Goal: Browse casually: Explore the website without a specific task or goal

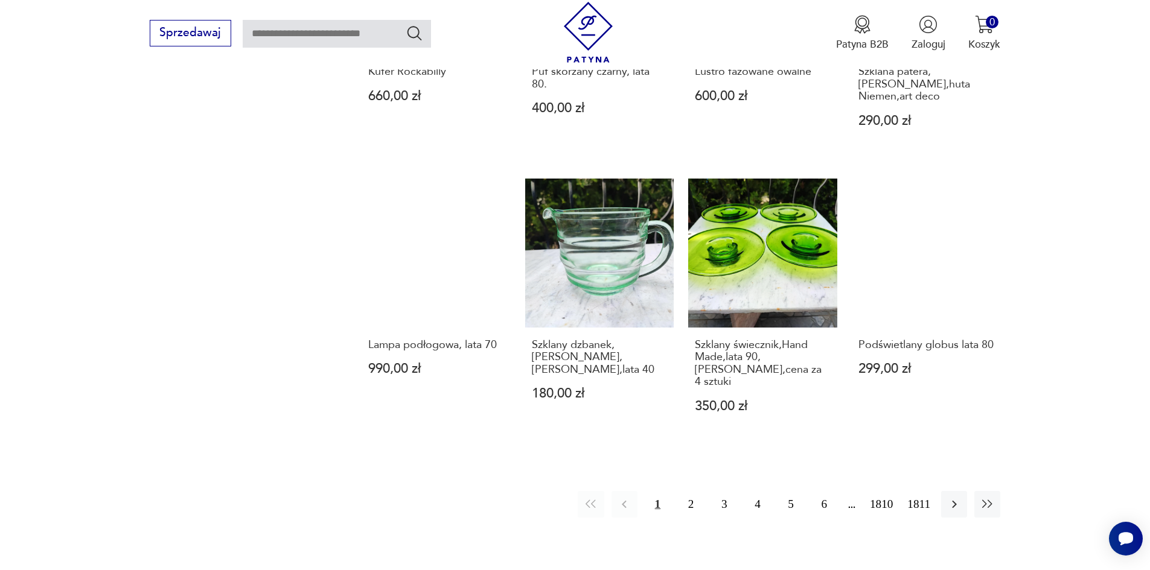
scroll to position [1116, 0]
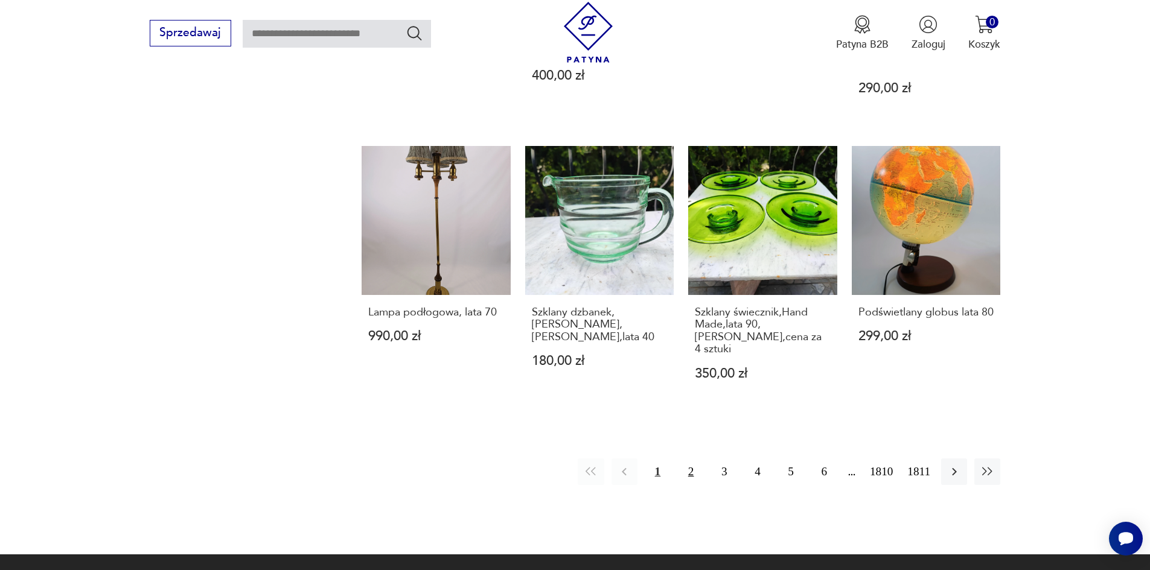
click at [704, 459] on button "2" at bounding box center [691, 472] width 26 height 26
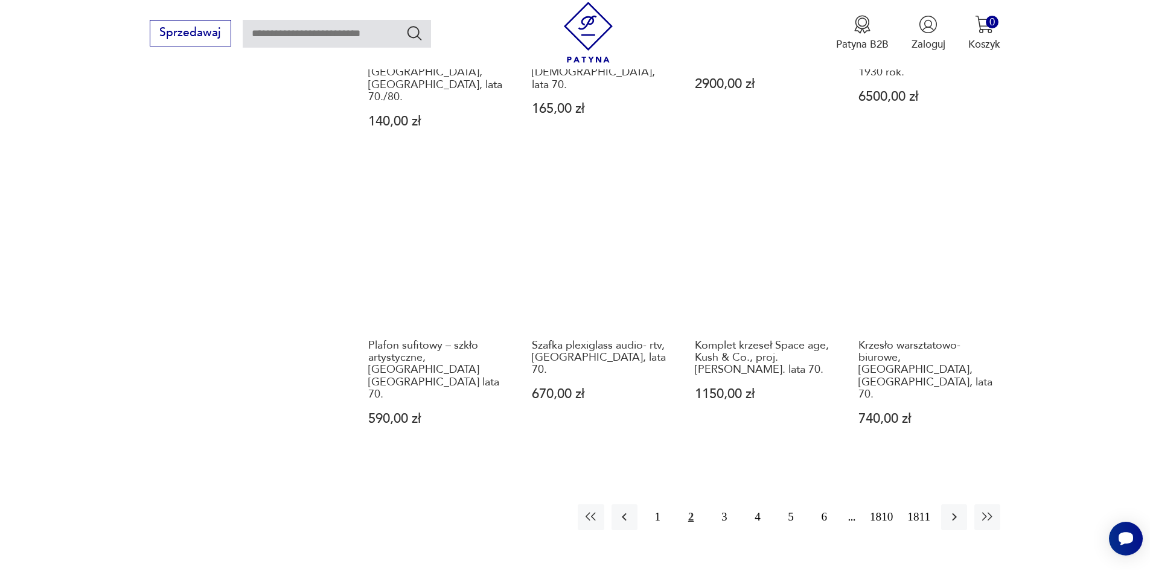
scroll to position [1123, 0]
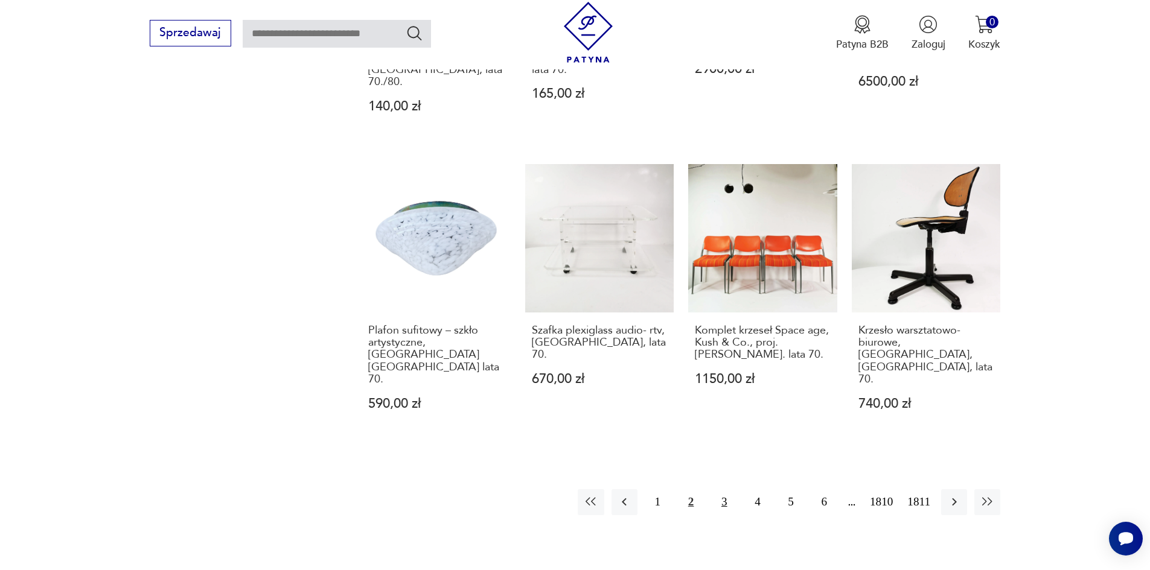
click at [729, 490] on button "3" at bounding box center [724, 503] width 26 height 26
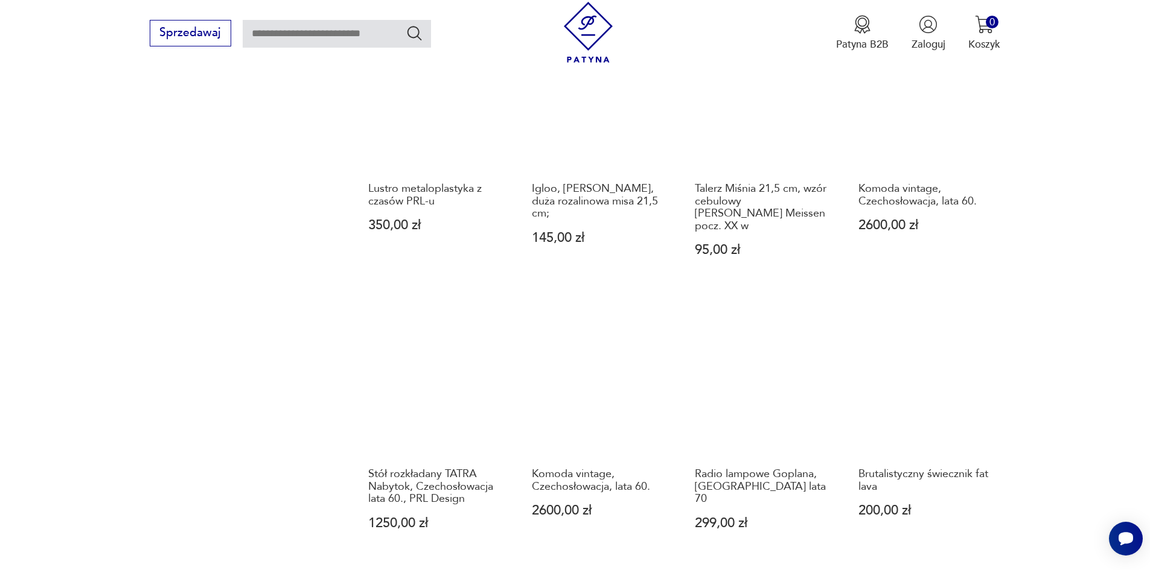
scroll to position [1062, 0]
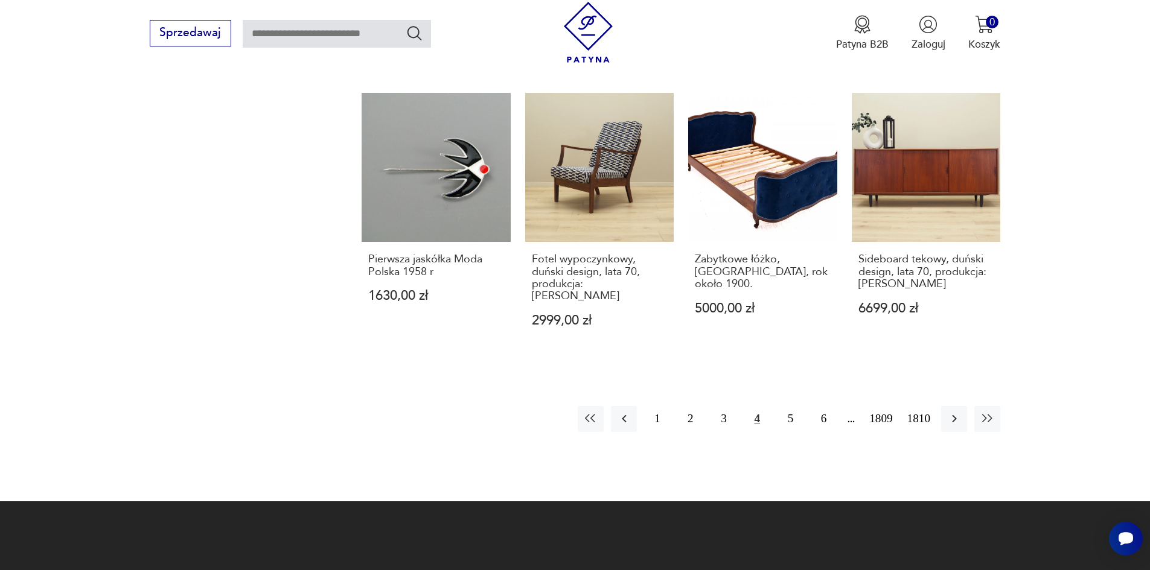
scroll to position [1183, 0]
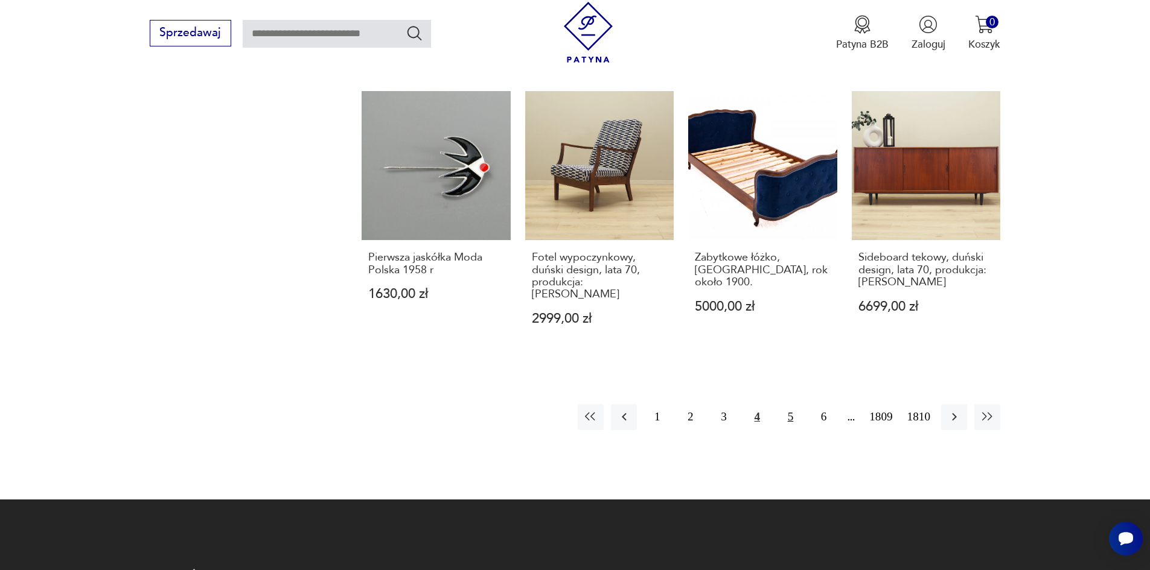
click at [802, 404] on button "5" at bounding box center [790, 417] width 26 height 26
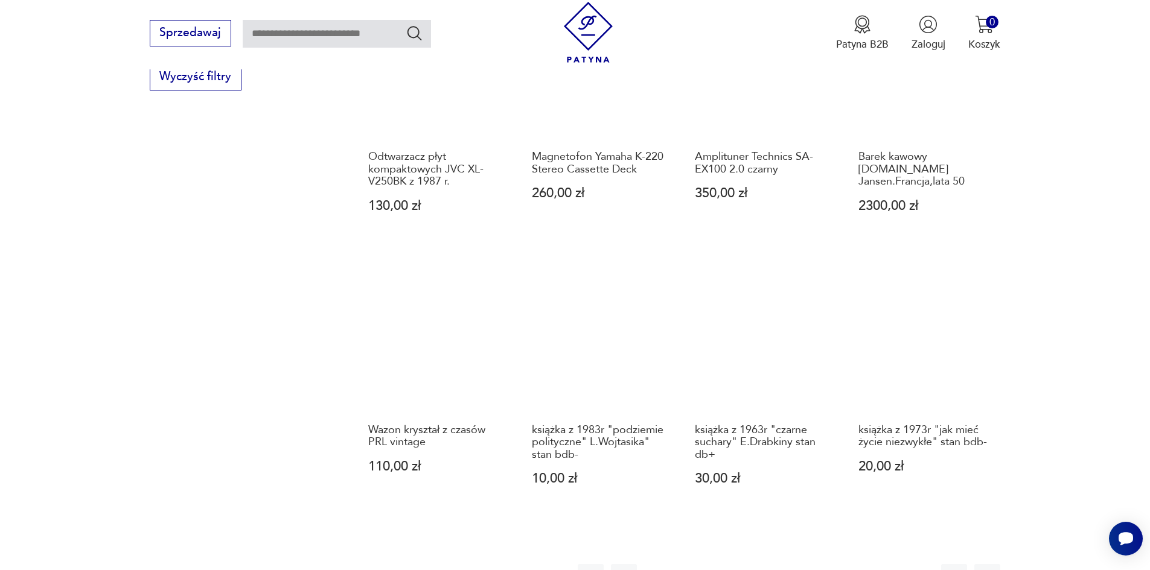
scroll to position [1002, 0]
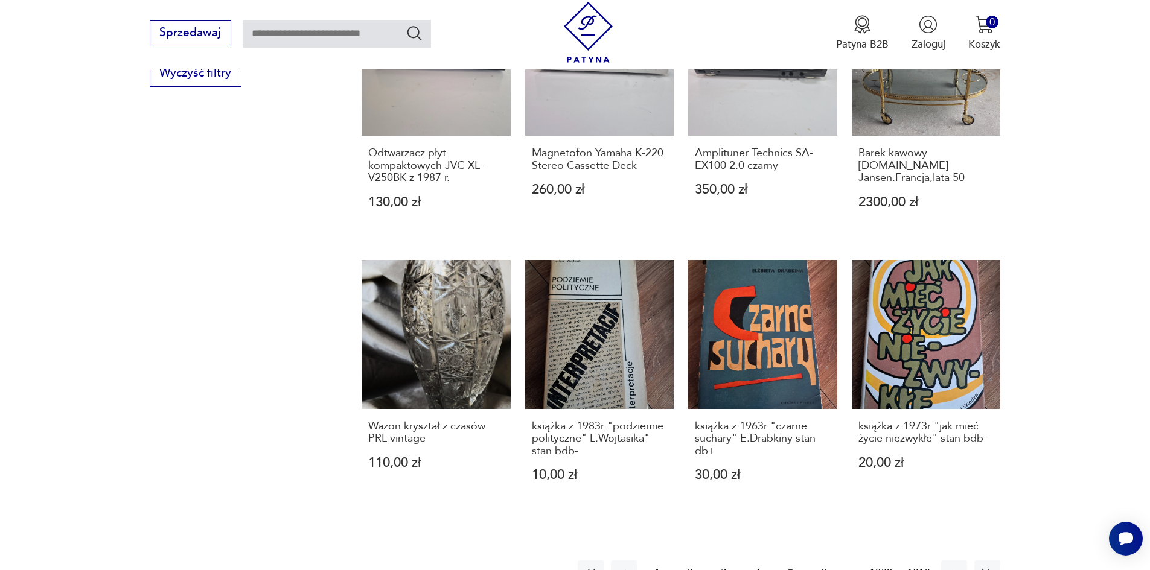
click at [835, 561] on button "6" at bounding box center [824, 574] width 26 height 26
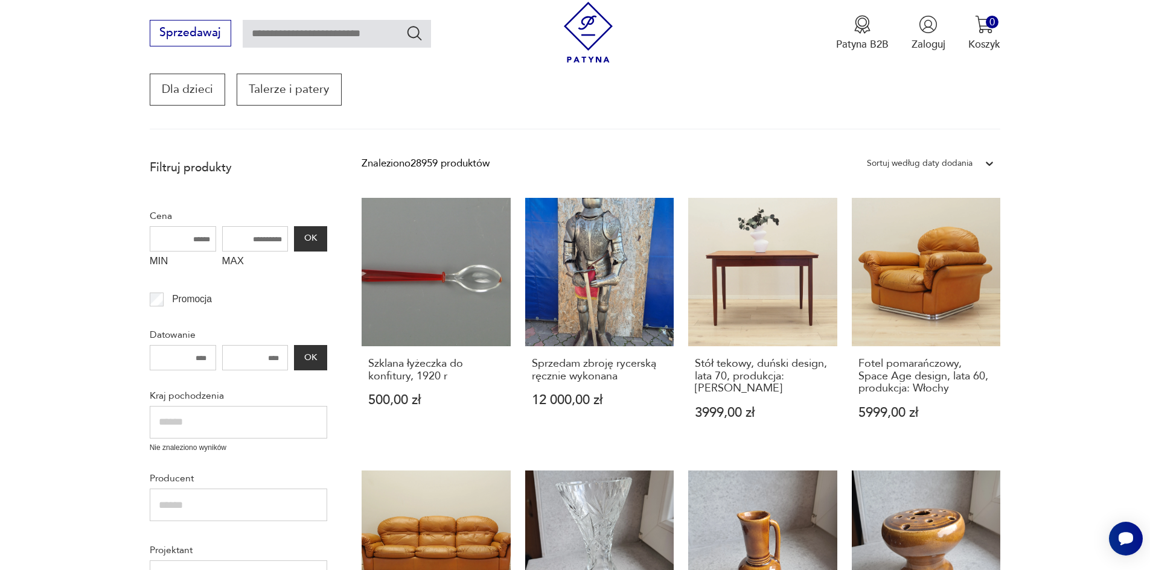
scroll to position [217, 0]
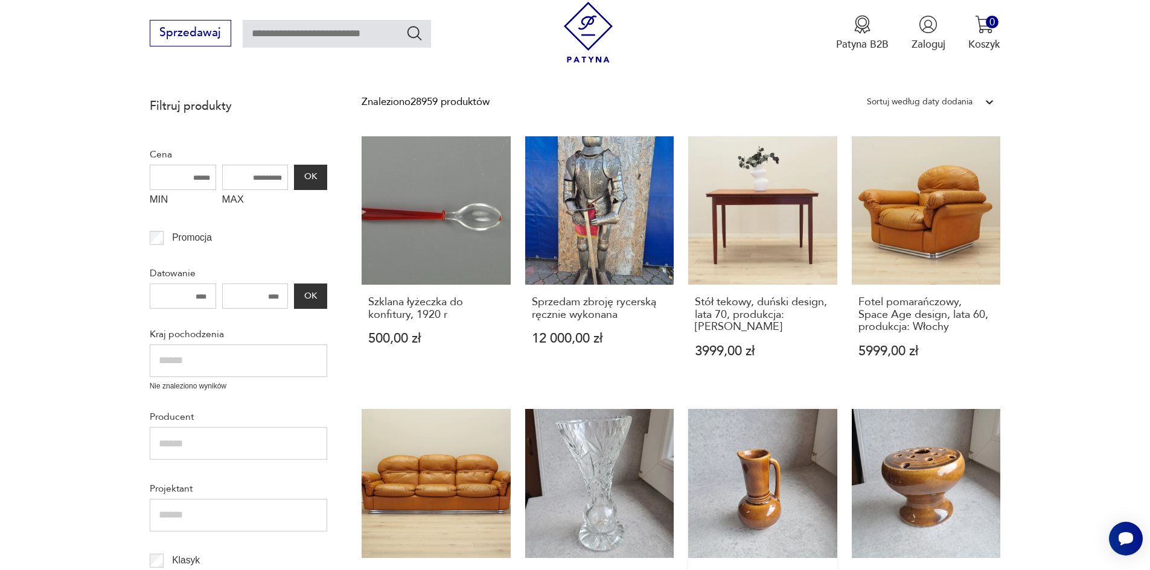
scroll to position [278, 0]
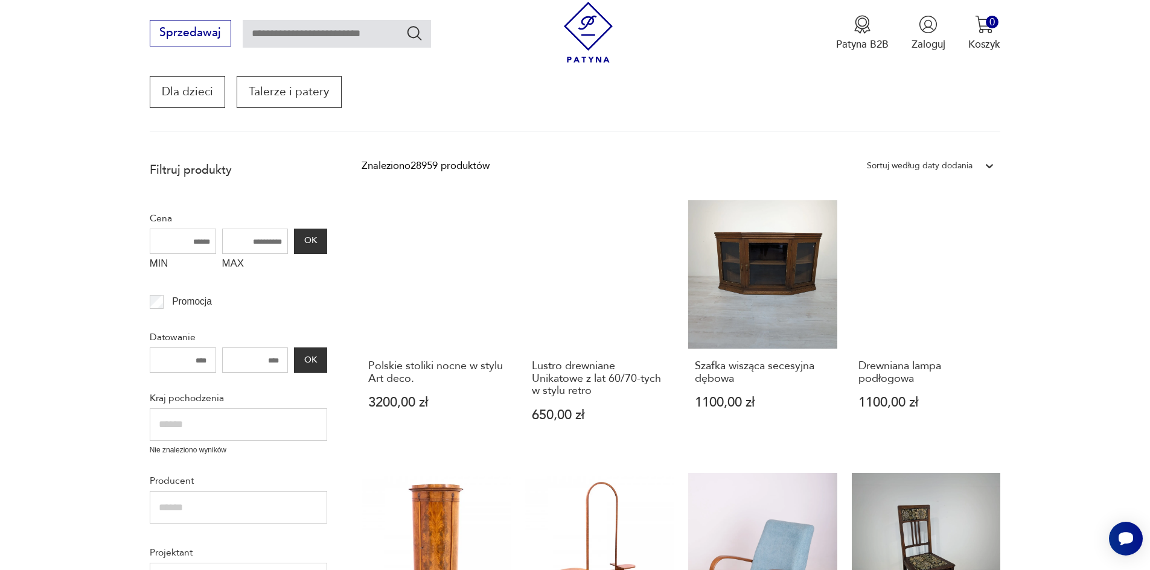
scroll to position [217, 0]
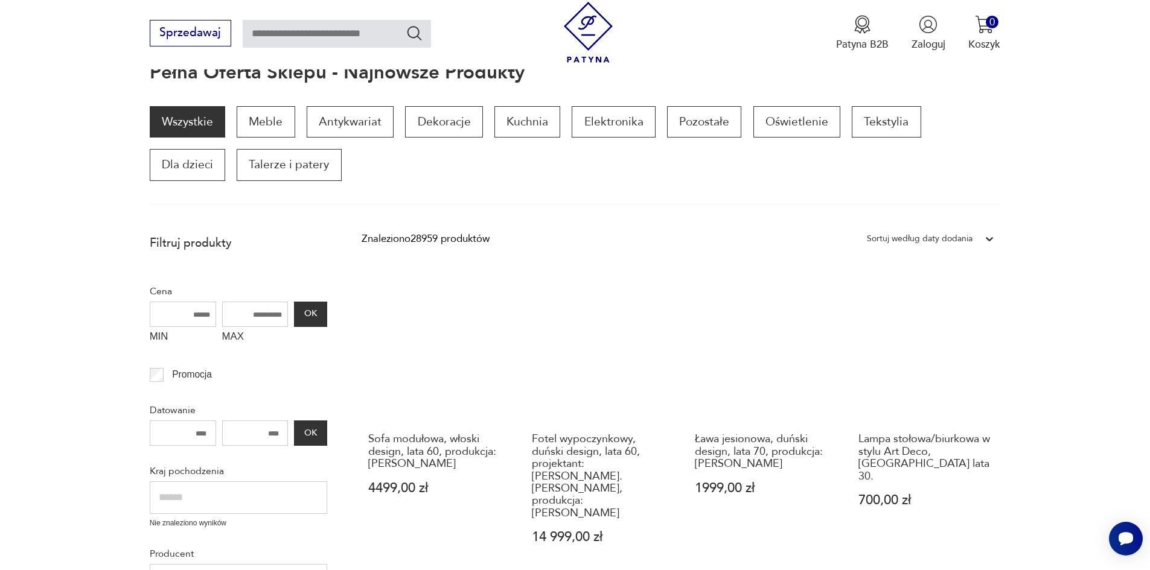
scroll to position [157, 0]
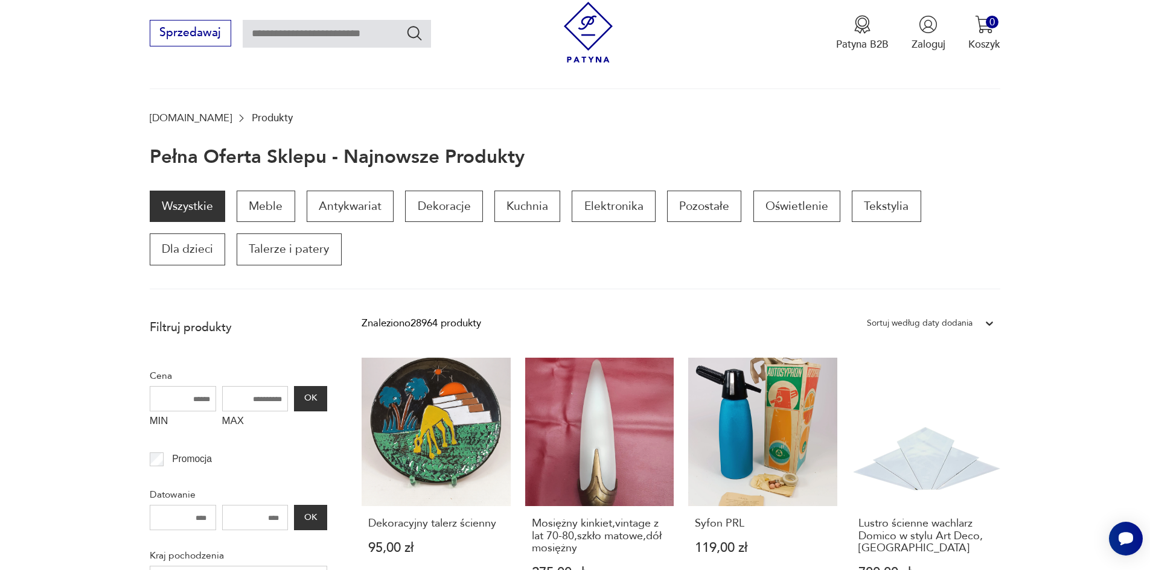
scroll to position [48, 0]
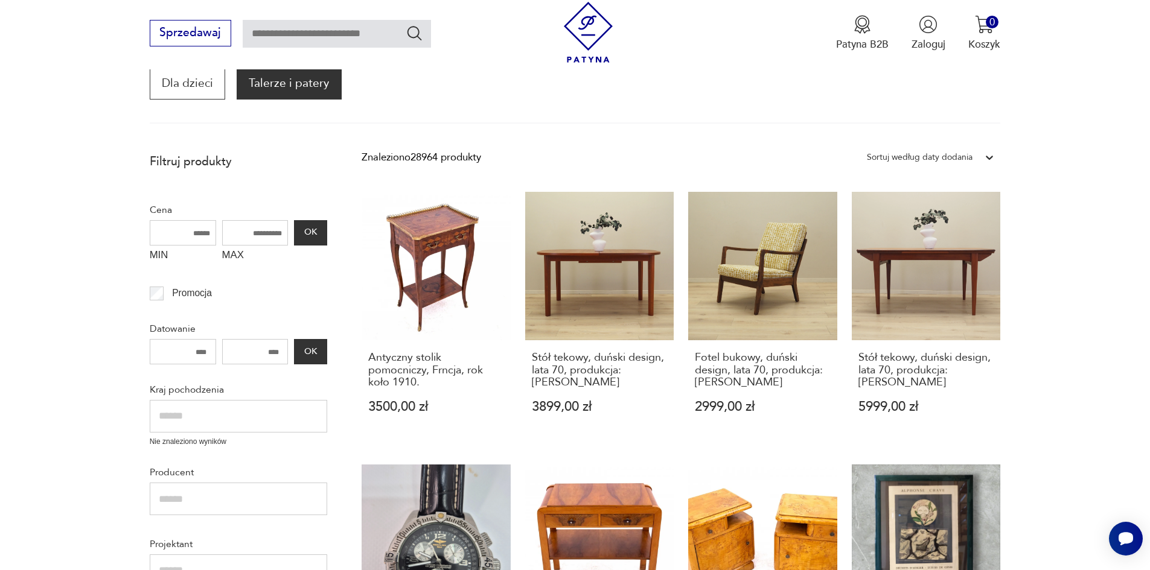
scroll to position [197, 0]
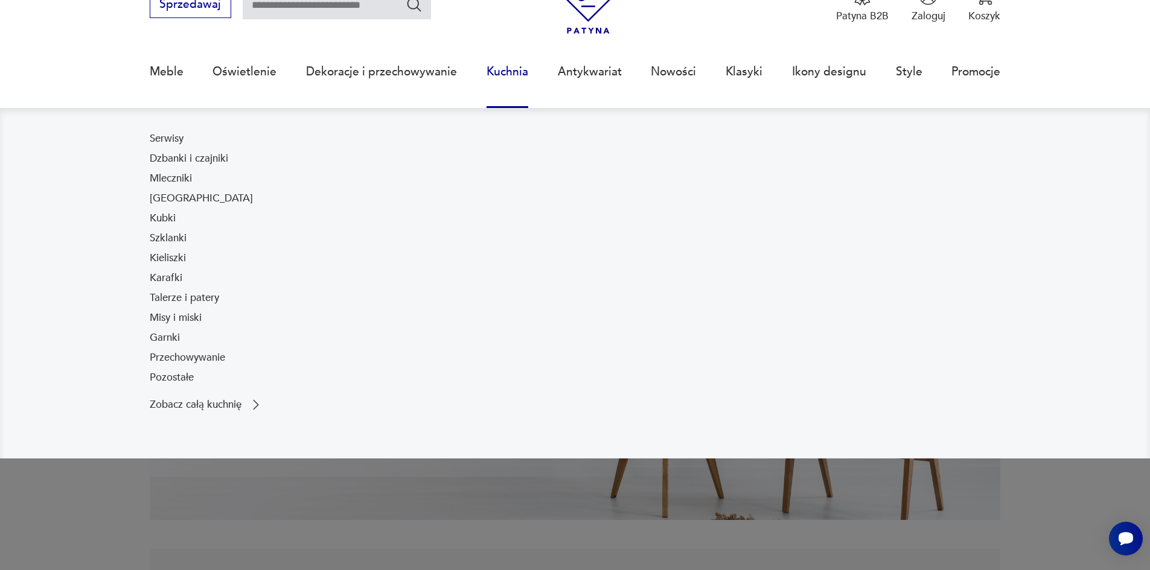
scroll to position [241, 0]
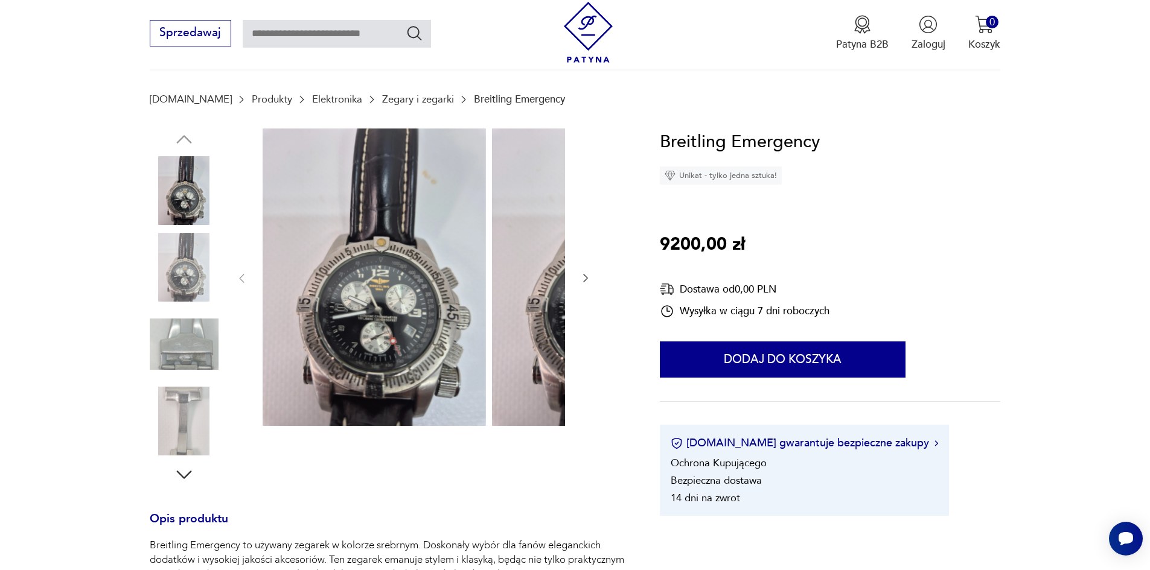
scroll to position [60, 0]
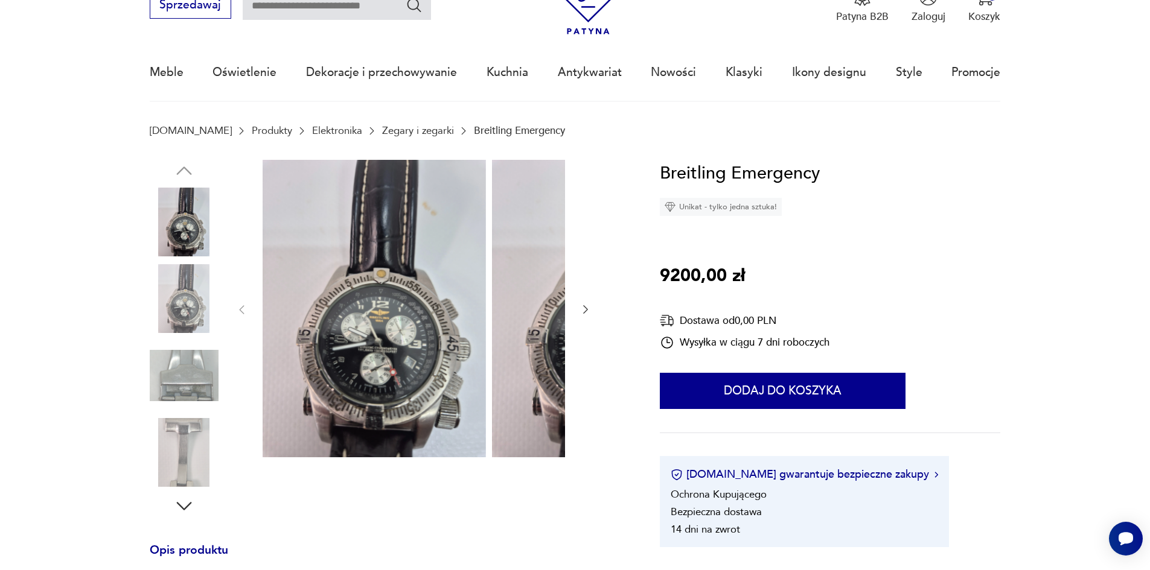
click at [477, 311] on div at bounding box center [413, 310] width 356 height 301
click at [579, 311] on icon "button" at bounding box center [585, 310] width 12 height 12
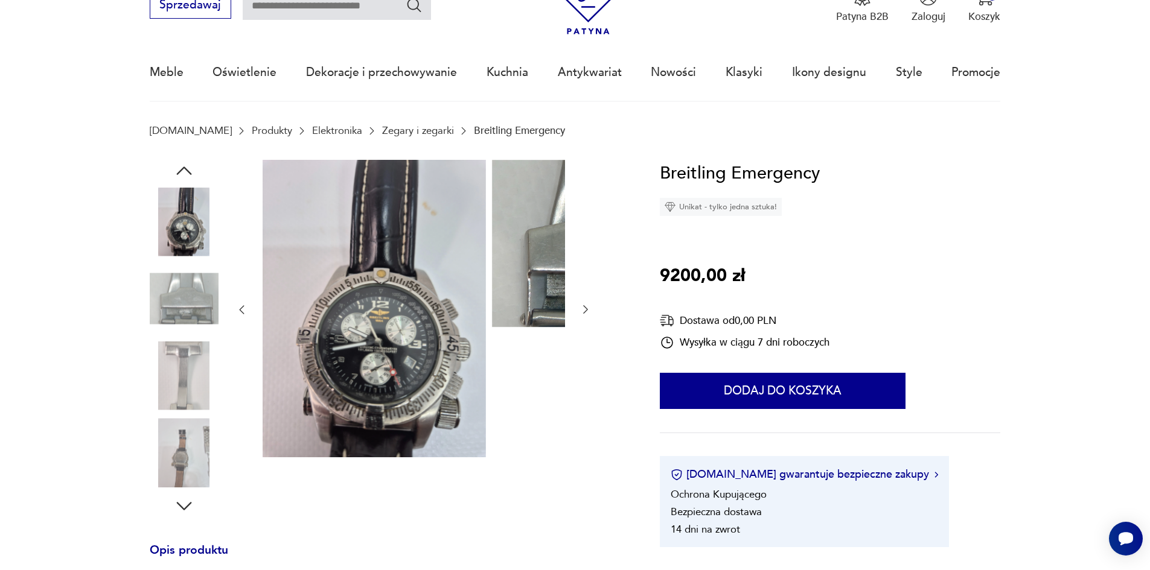
click at [579, 311] on icon "button" at bounding box center [585, 310] width 12 height 12
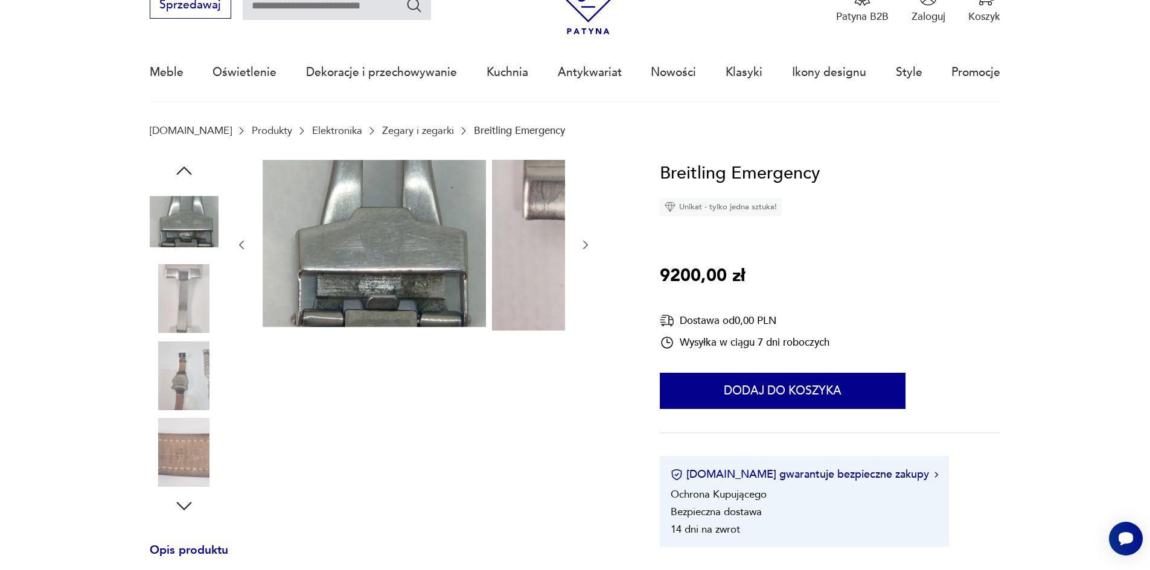
click at [484, 311] on div at bounding box center [413, 245] width 356 height 171
click at [579, 249] on icon "button" at bounding box center [585, 245] width 12 height 12
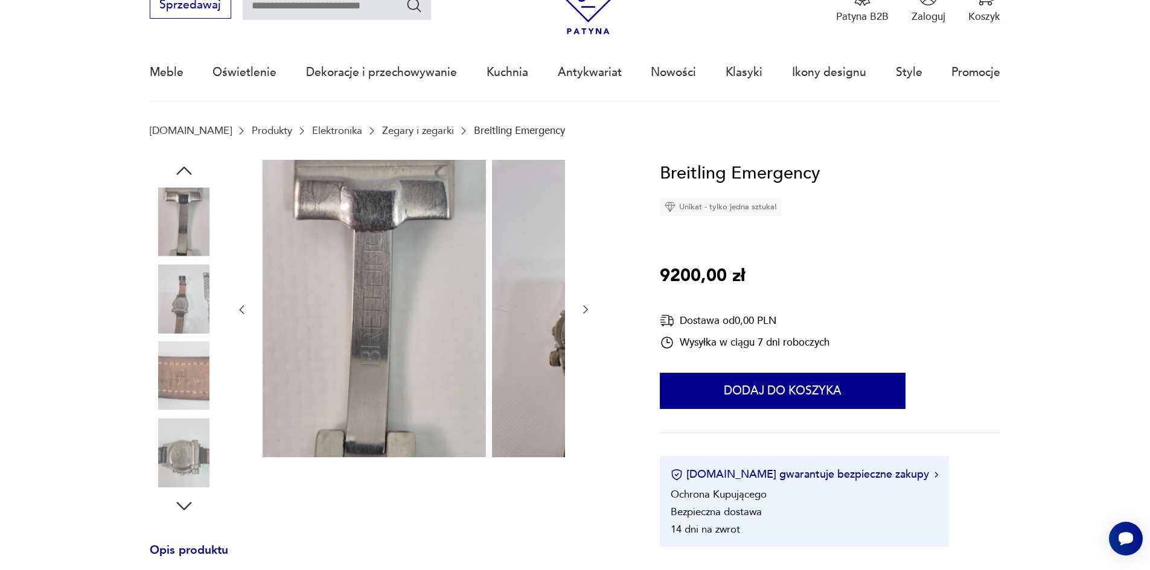
click at [484, 249] on div at bounding box center [413, 310] width 356 height 301
click at [579, 312] on icon "button" at bounding box center [585, 310] width 12 height 12
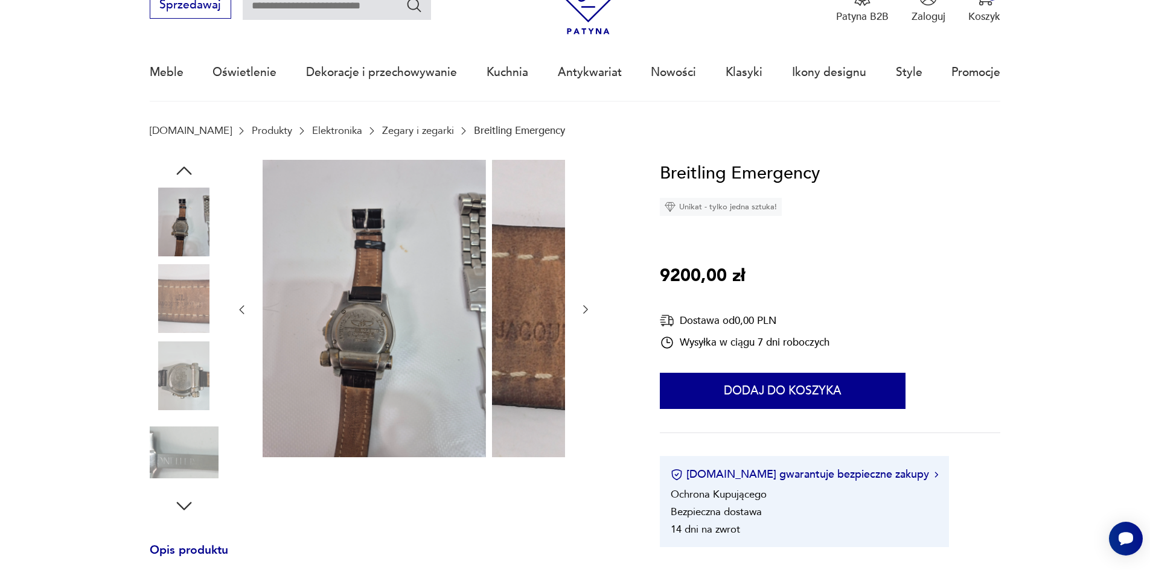
click at [579, 312] on icon "button" at bounding box center [585, 310] width 12 height 12
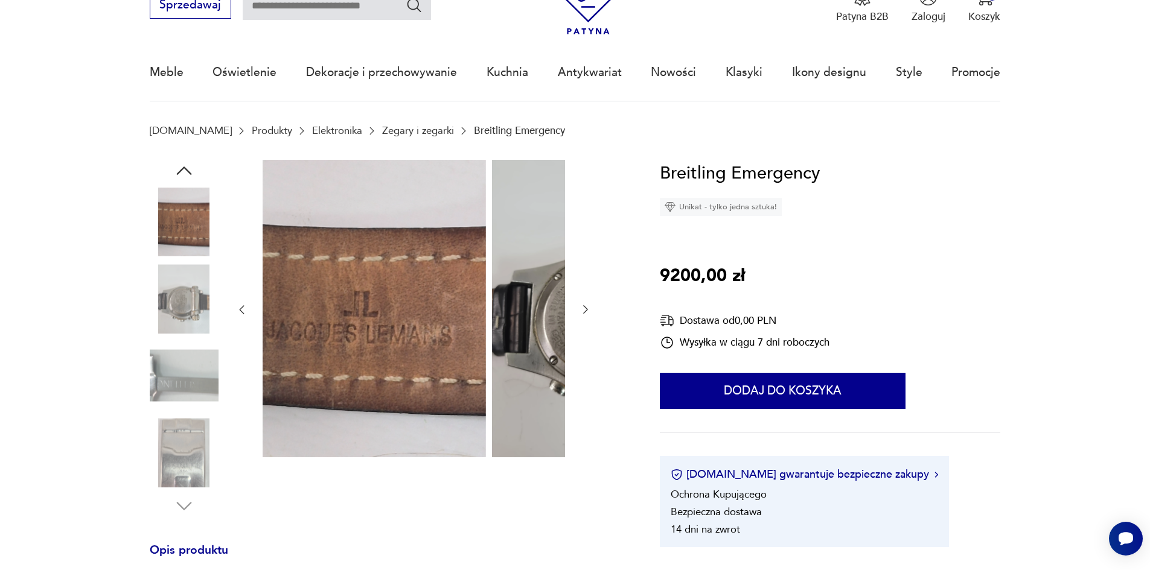
click at [235, 308] on button "button" at bounding box center [241, 310] width 12 height 14
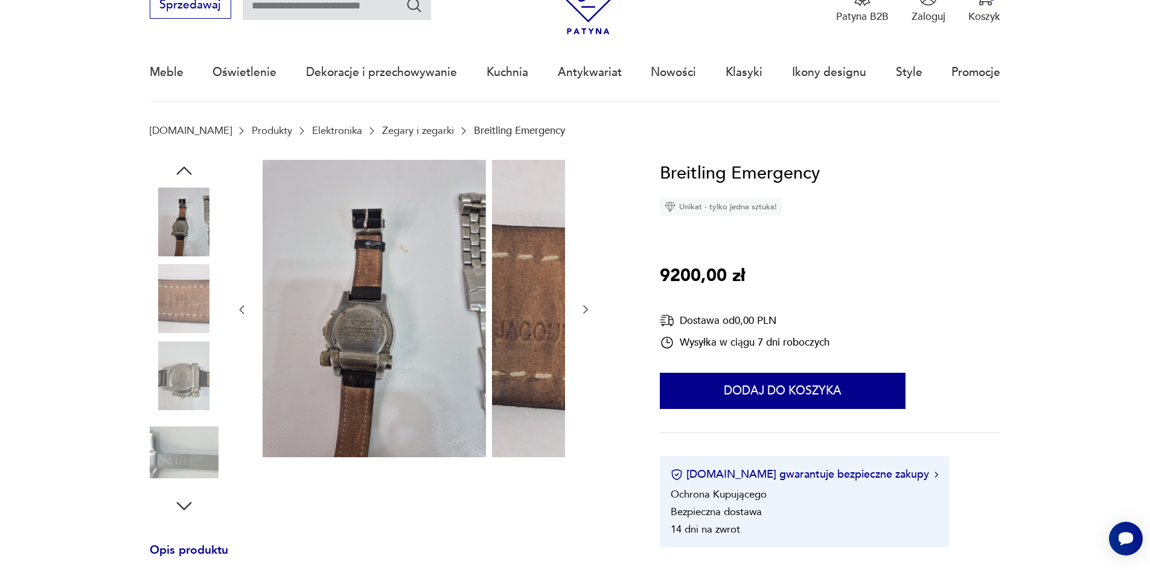
click at [579, 313] on icon "button" at bounding box center [585, 310] width 12 height 12
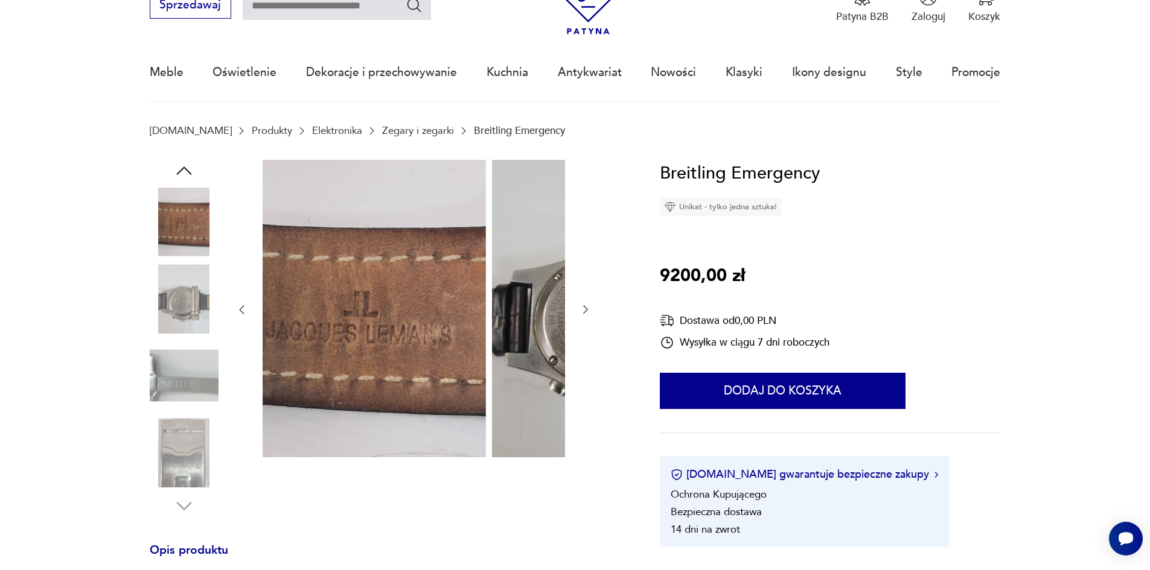
click at [579, 313] on icon "button" at bounding box center [585, 310] width 12 height 12
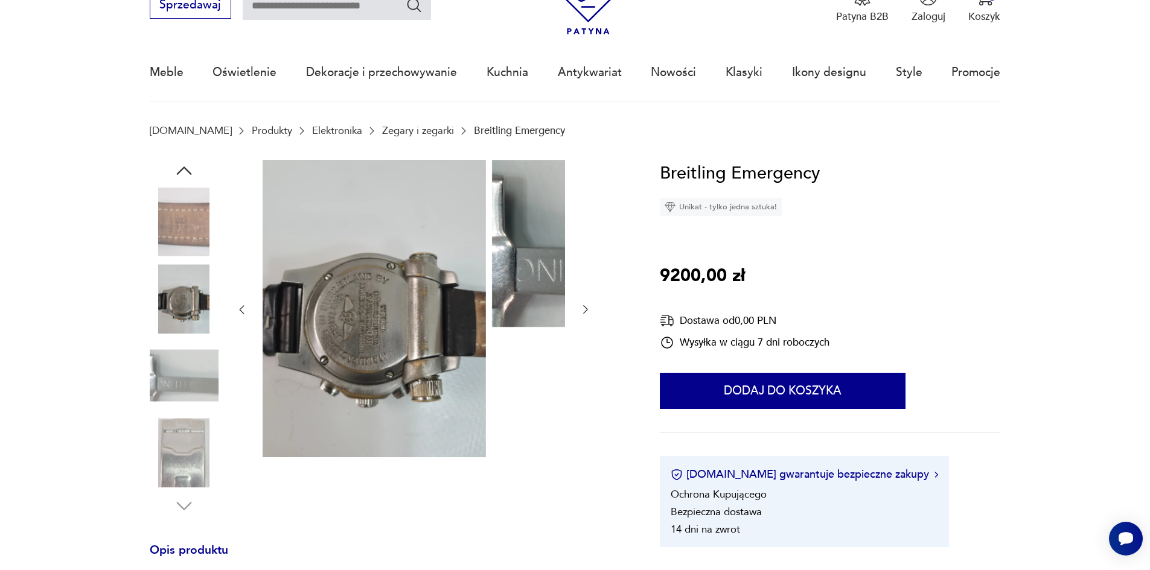
click at [579, 313] on icon "button" at bounding box center [585, 310] width 12 height 12
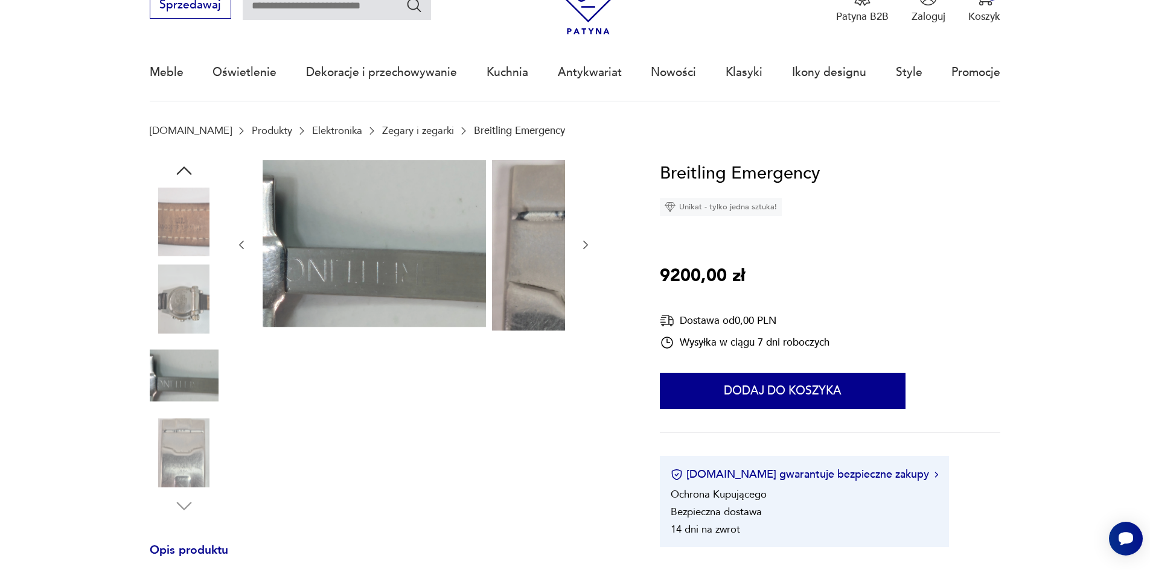
click at [482, 313] on div at bounding box center [413, 245] width 356 height 171
click at [579, 246] on icon "button" at bounding box center [585, 245] width 12 height 12
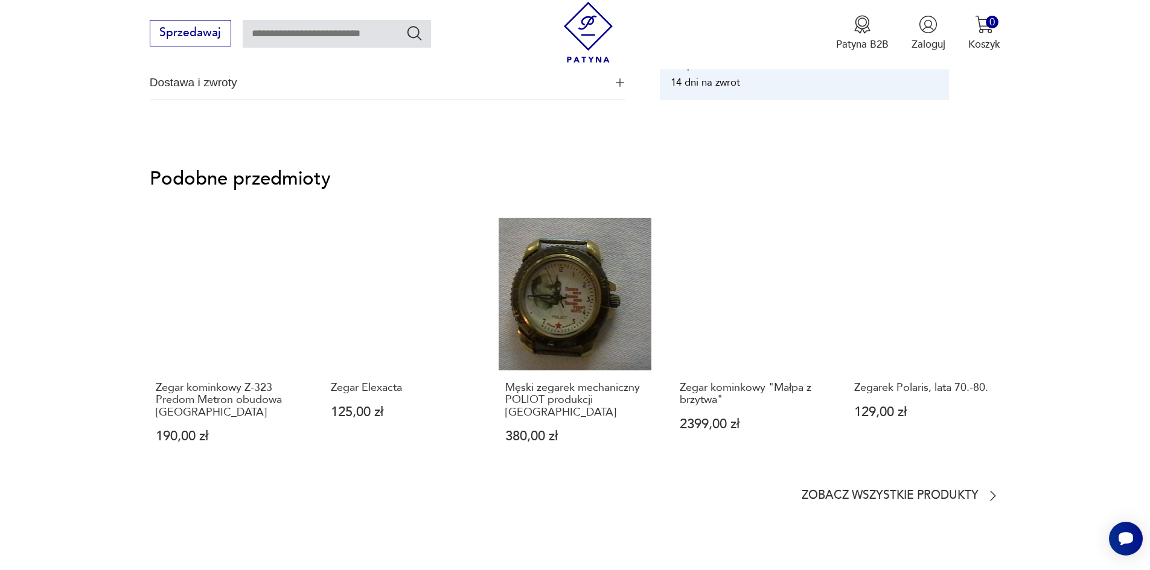
scroll to position [845, 0]
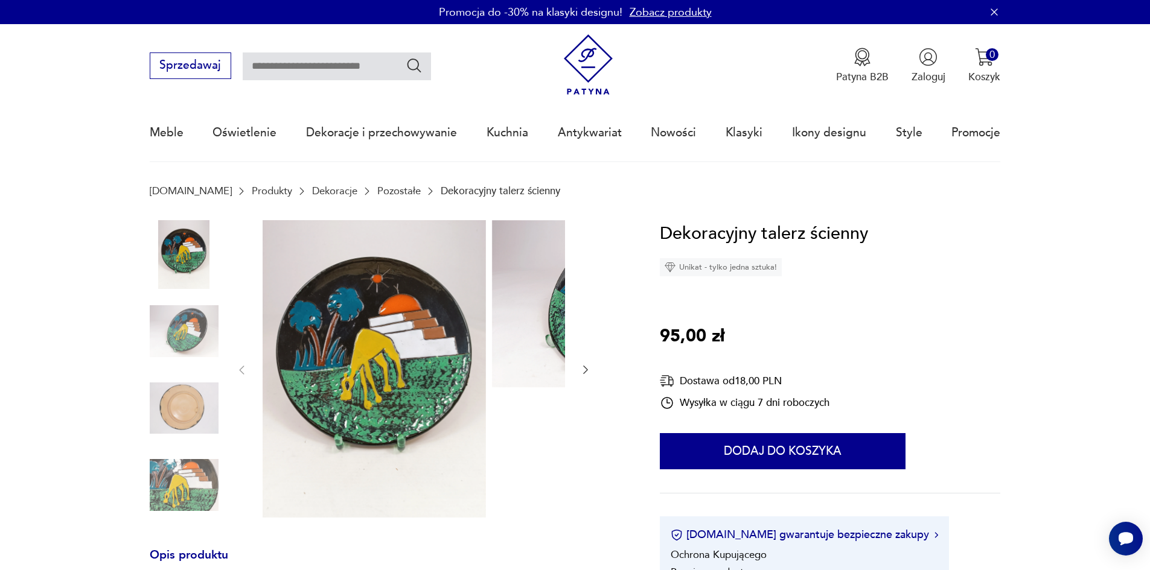
click at [158, 325] on img at bounding box center [184, 331] width 69 height 69
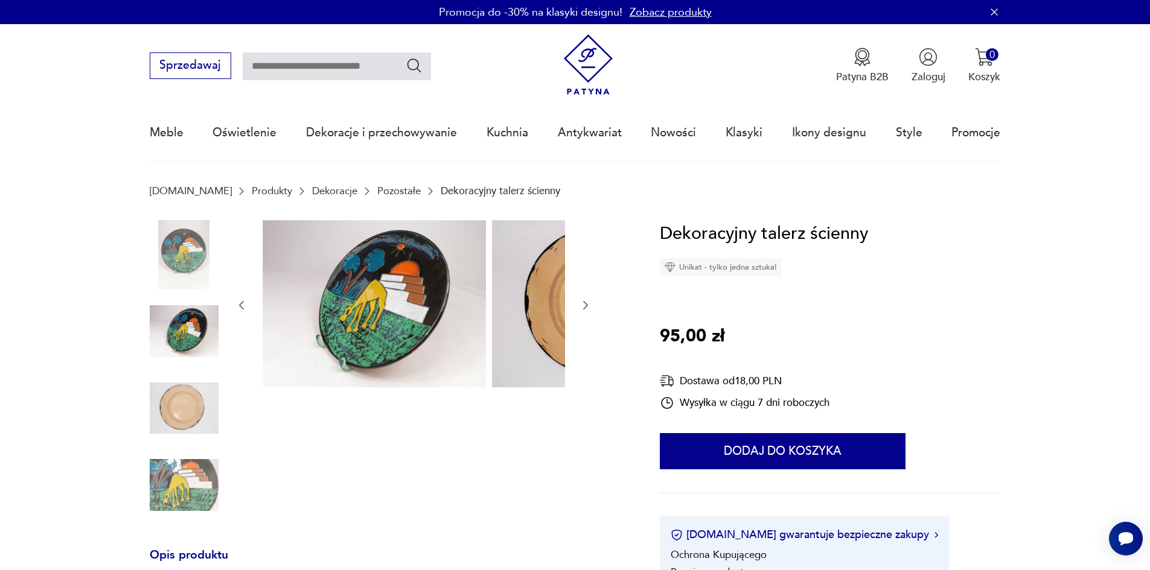
click at [156, 425] on img at bounding box center [184, 408] width 69 height 69
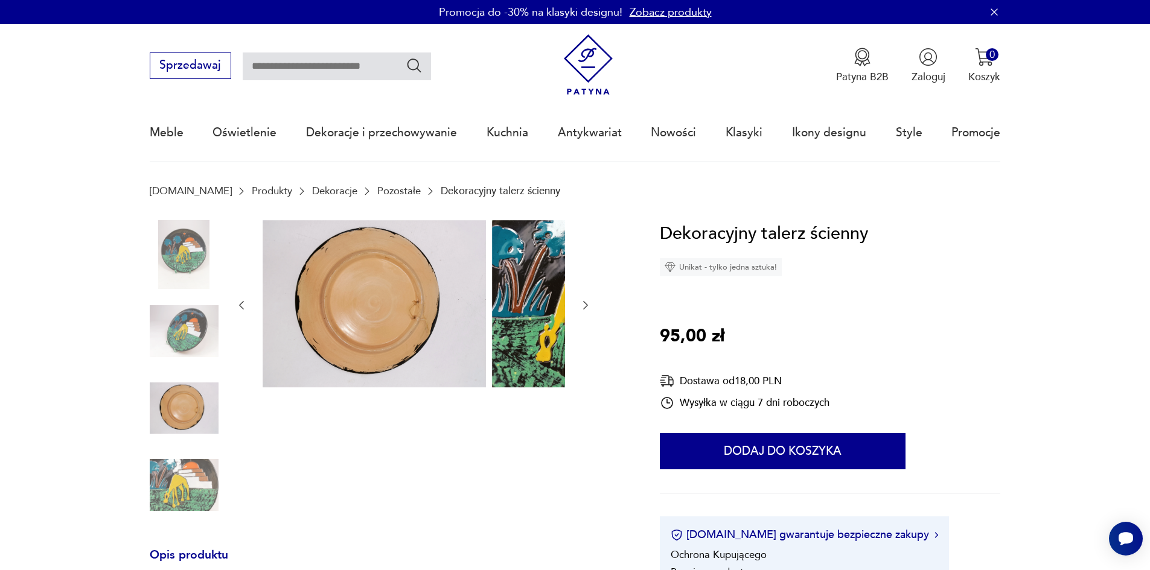
click at [160, 475] on img at bounding box center [184, 485] width 69 height 69
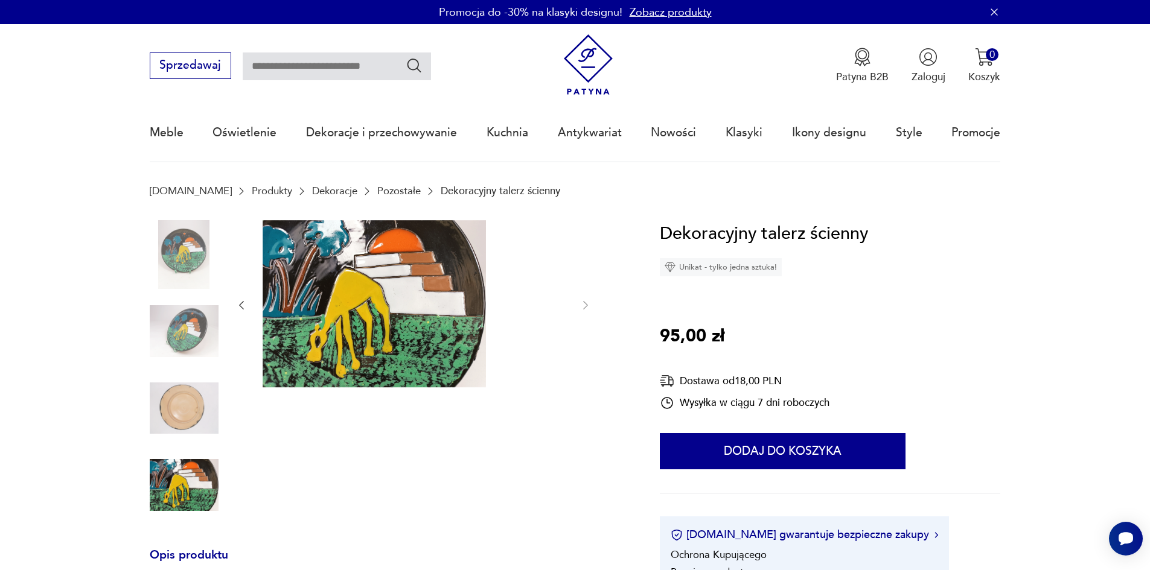
click at [153, 427] on img at bounding box center [184, 408] width 69 height 69
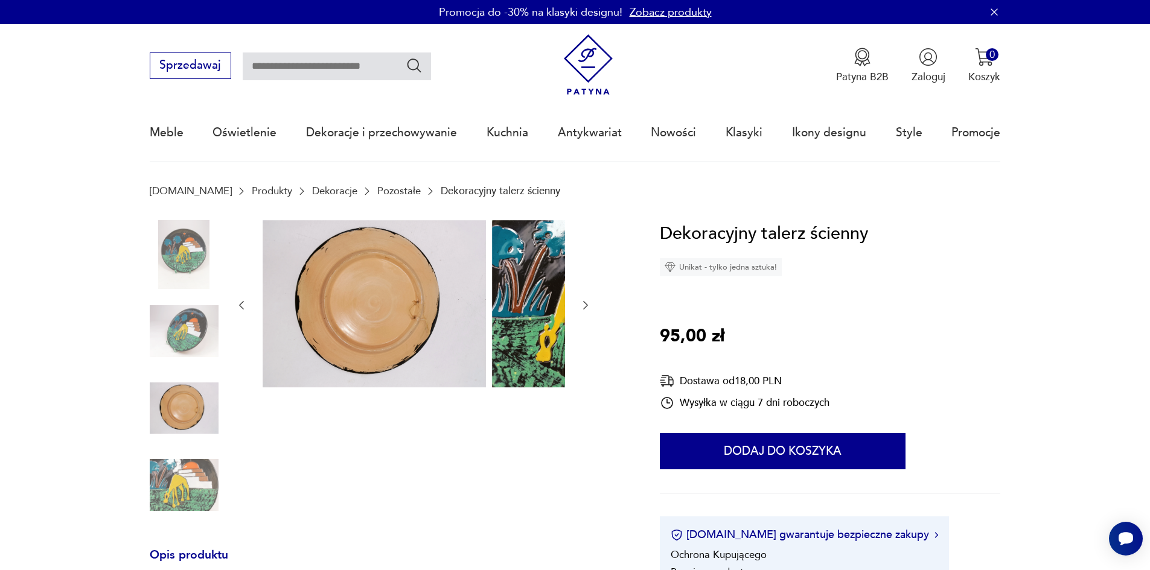
click at [167, 485] on img at bounding box center [184, 485] width 69 height 69
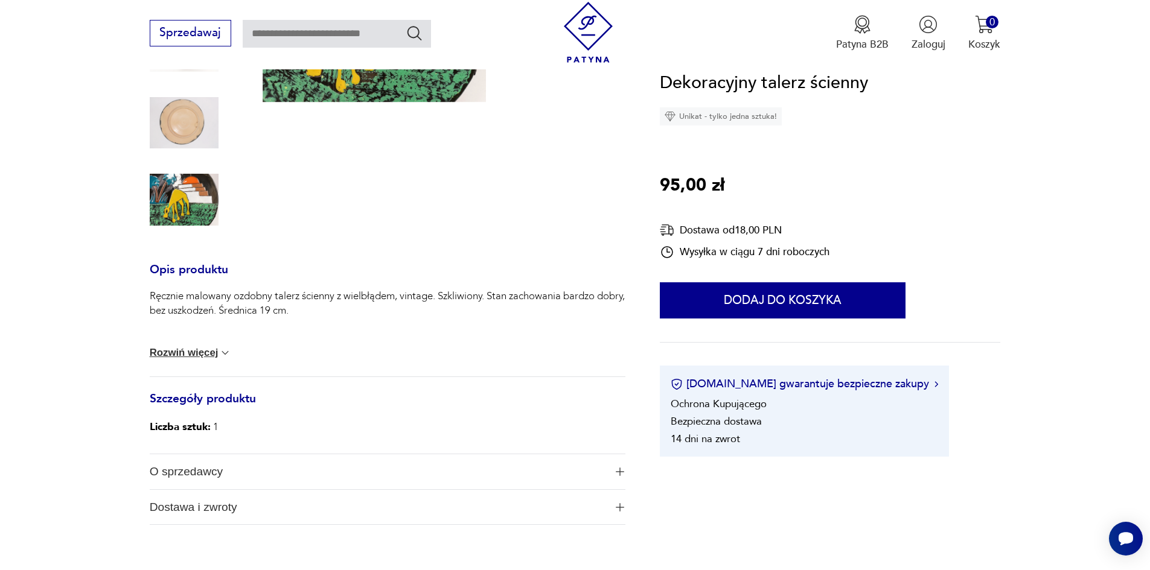
scroll to position [302, 0]
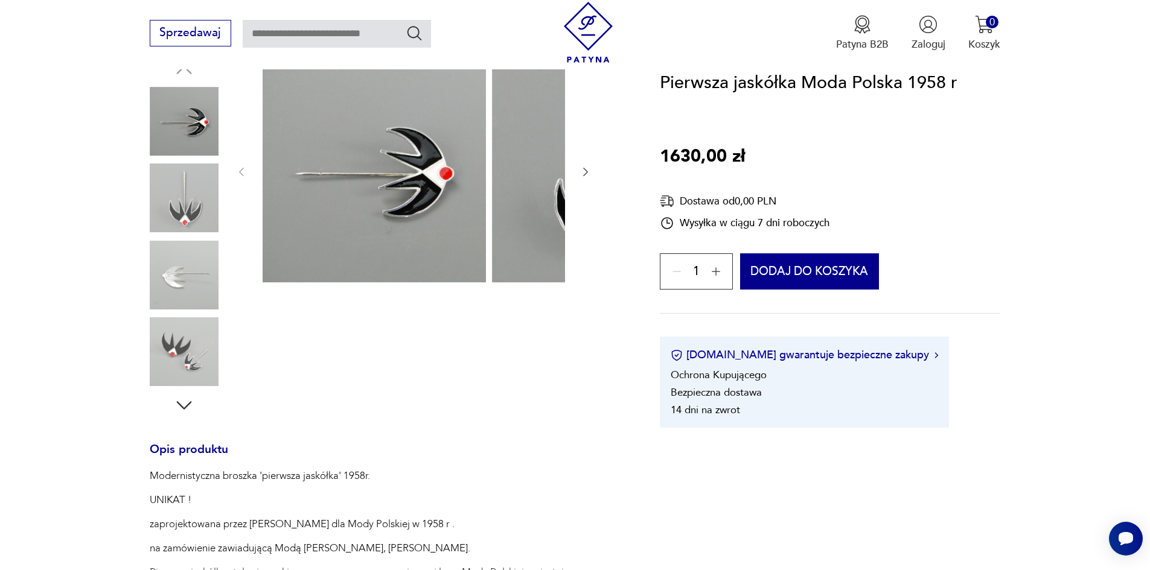
scroll to position [121, 0]
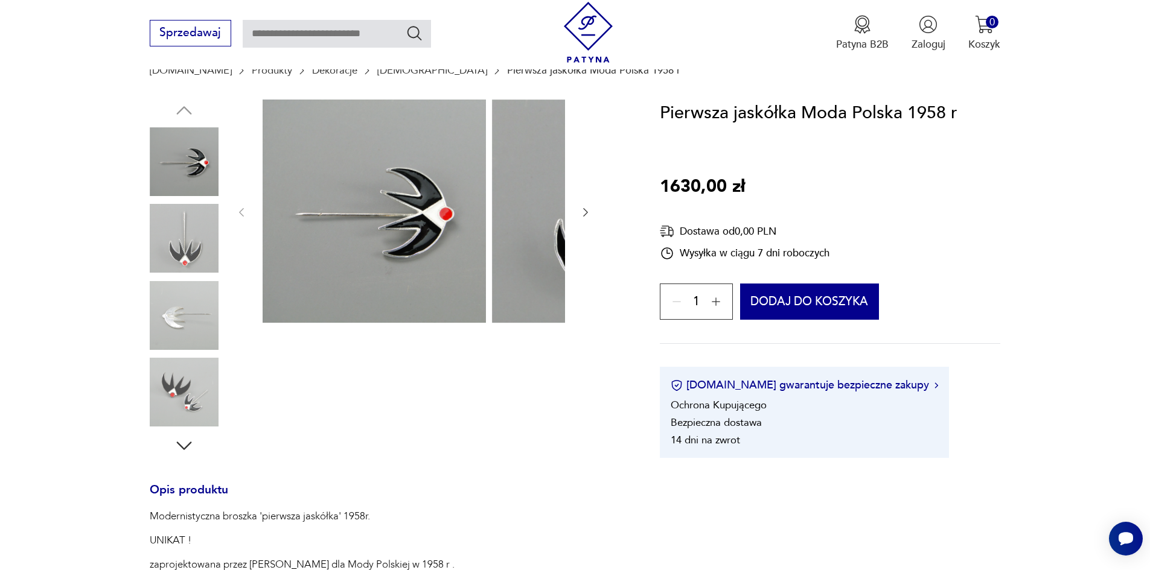
click at [153, 235] on img at bounding box center [184, 238] width 69 height 69
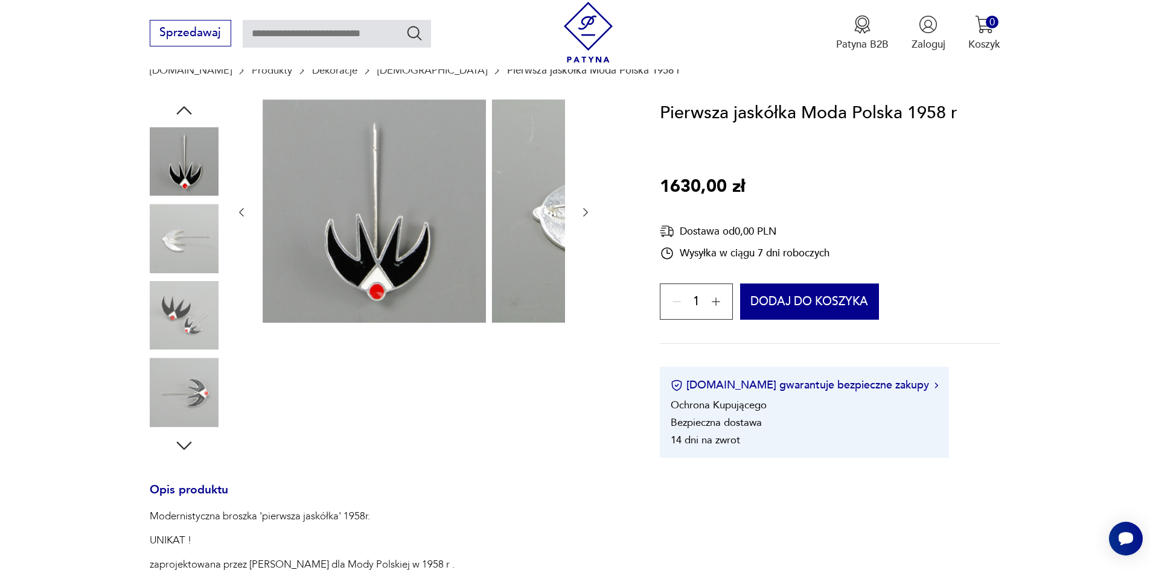
click at [150, 262] on img at bounding box center [184, 238] width 69 height 69
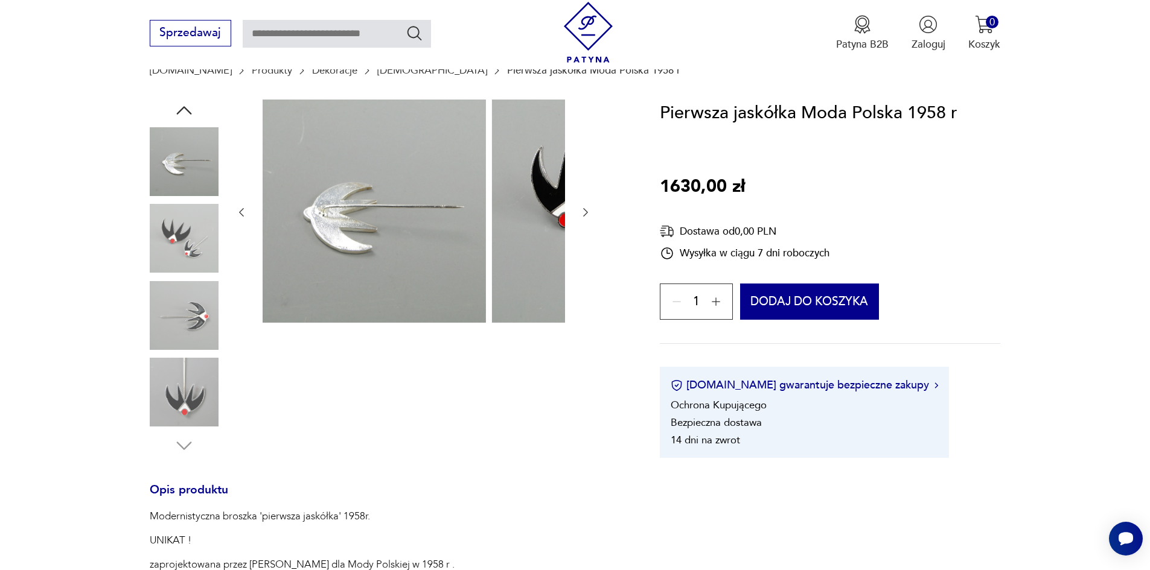
click at [150, 264] on img at bounding box center [184, 238] width 69 height 69
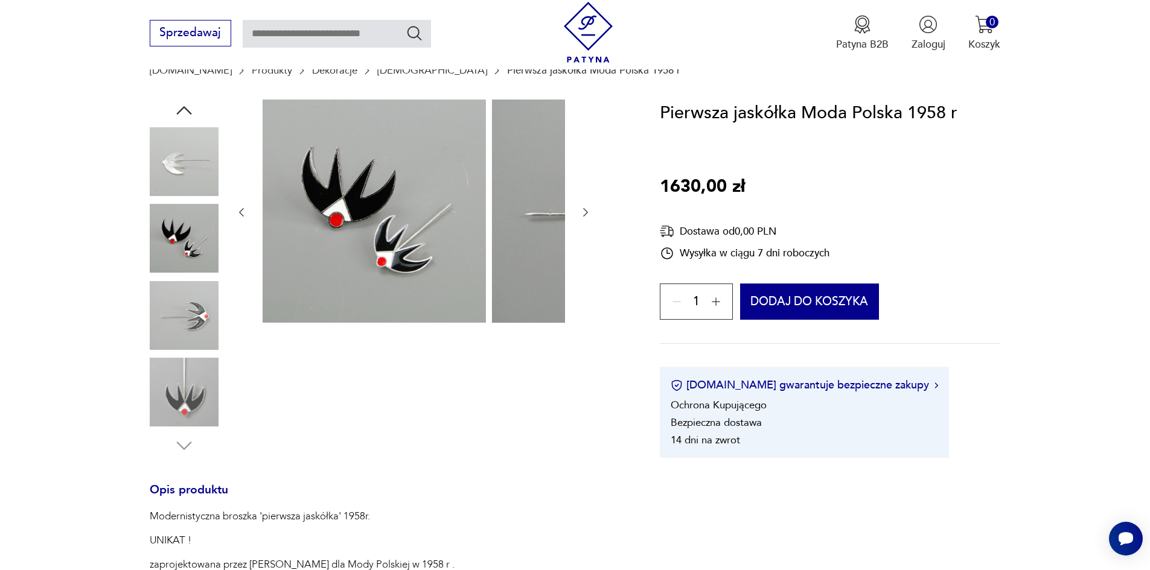
click at [150, 283] on div at bounding box center [184, 278] width 69 height 302
click at [150, 298] on img at bounding box center [184, 315] width 69 height 69
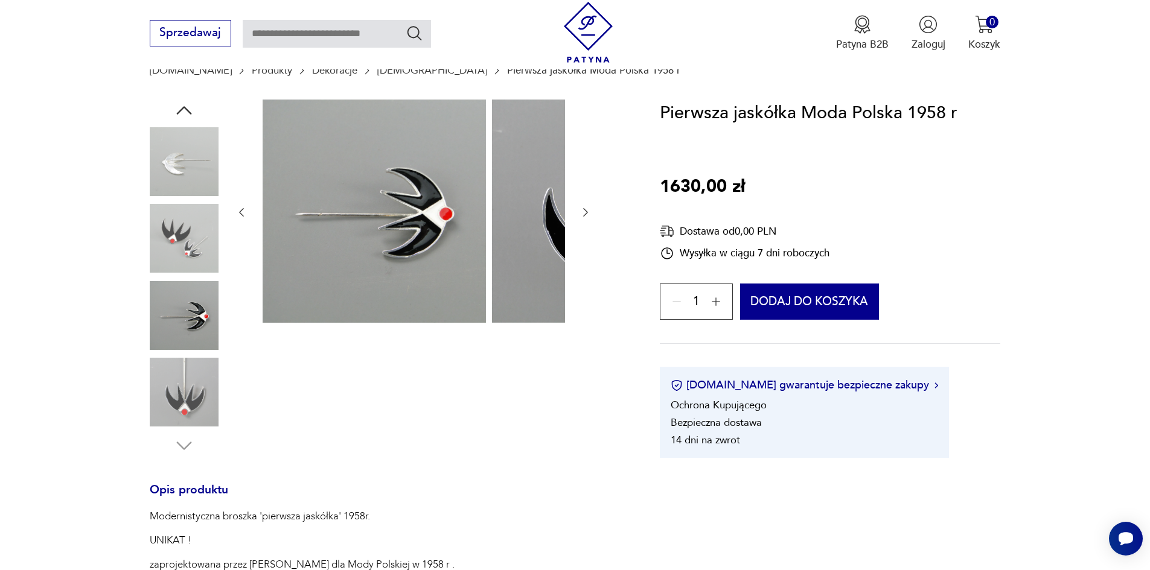
click at [175, 378] on img at bounding box center [184, 392] width 69 height 69
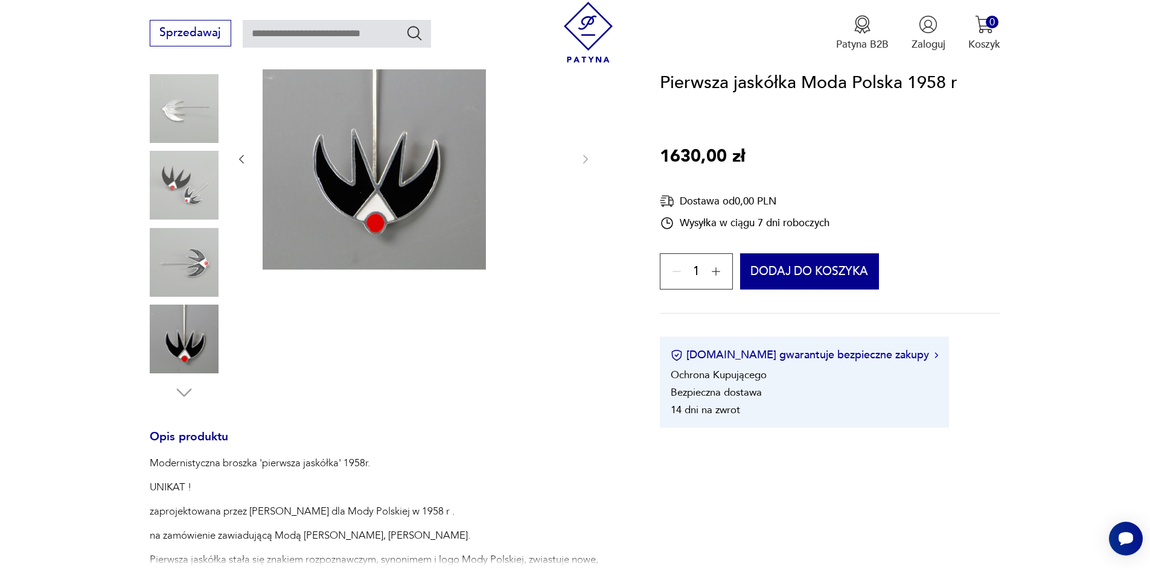
scroll to position [241, 0]
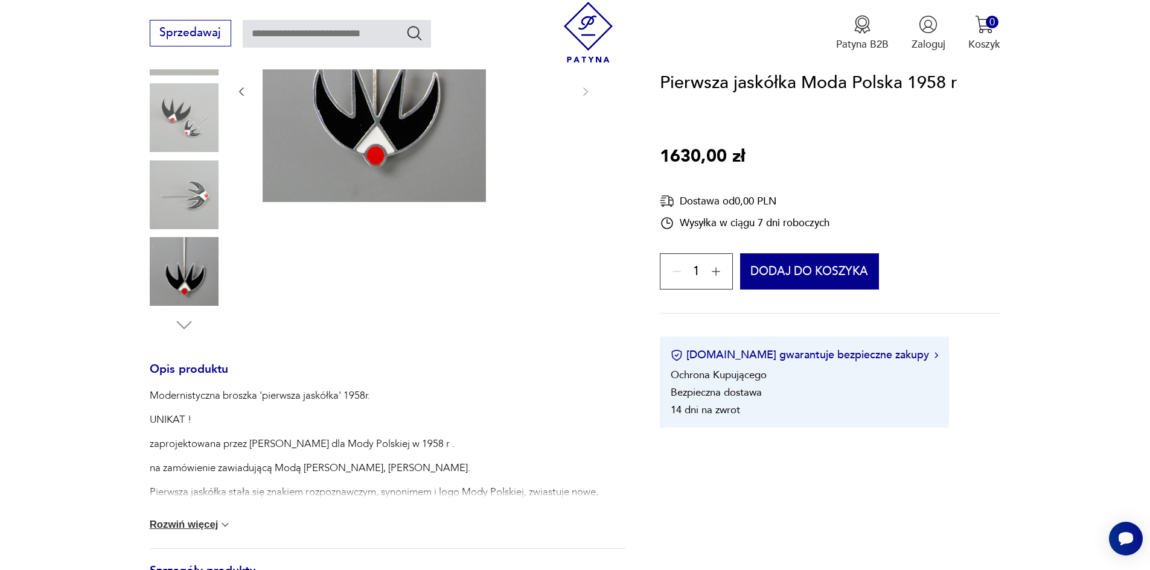
click at [174, 531] on button "Rozwiń więcej" at bounding box center [191, 525] width 82 height 12
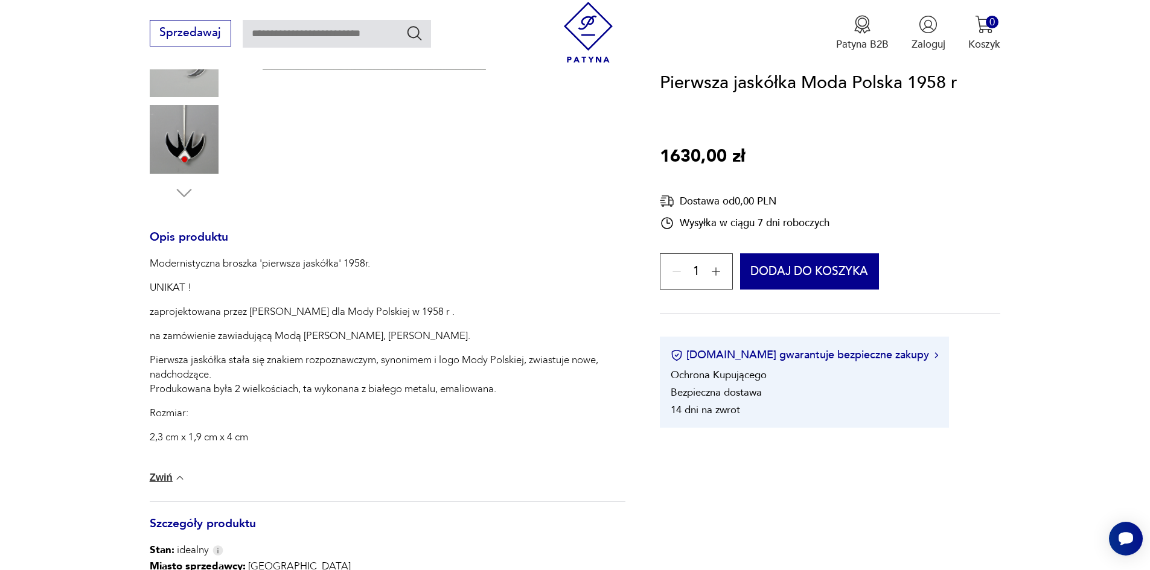
scroll to position [423, 0]
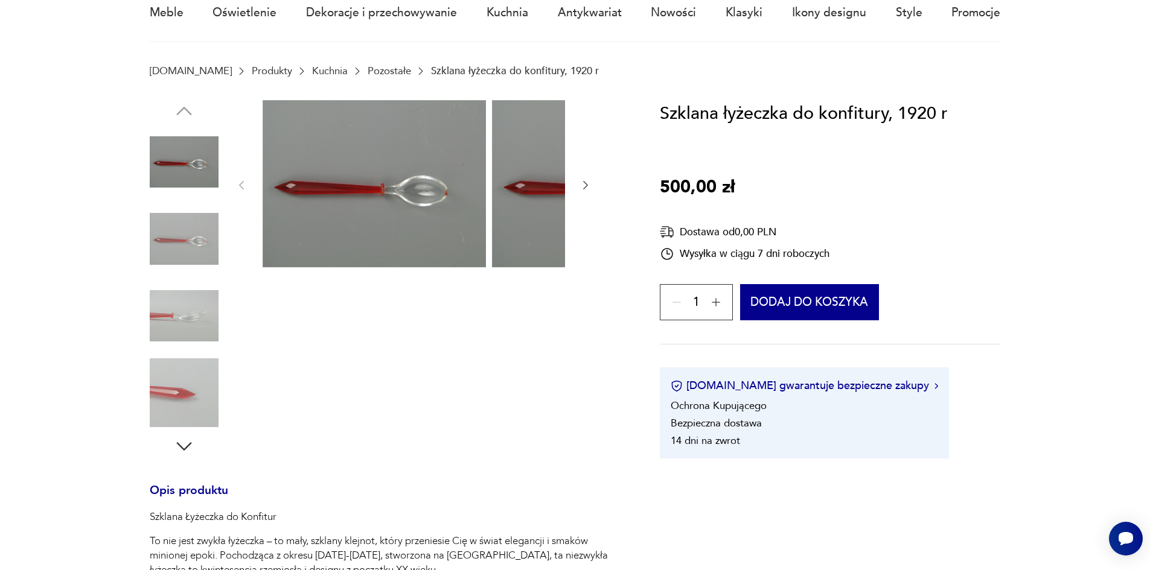
scroll to position [121, 0]
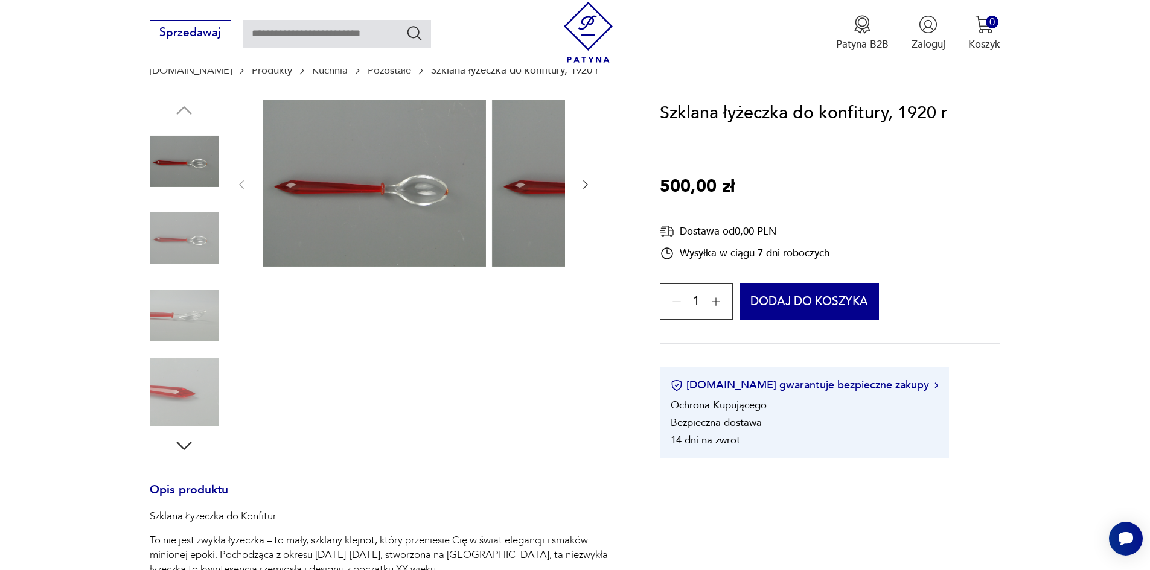
click at [165, 241] on img at bounding box center [184, 238] width 69 height 69
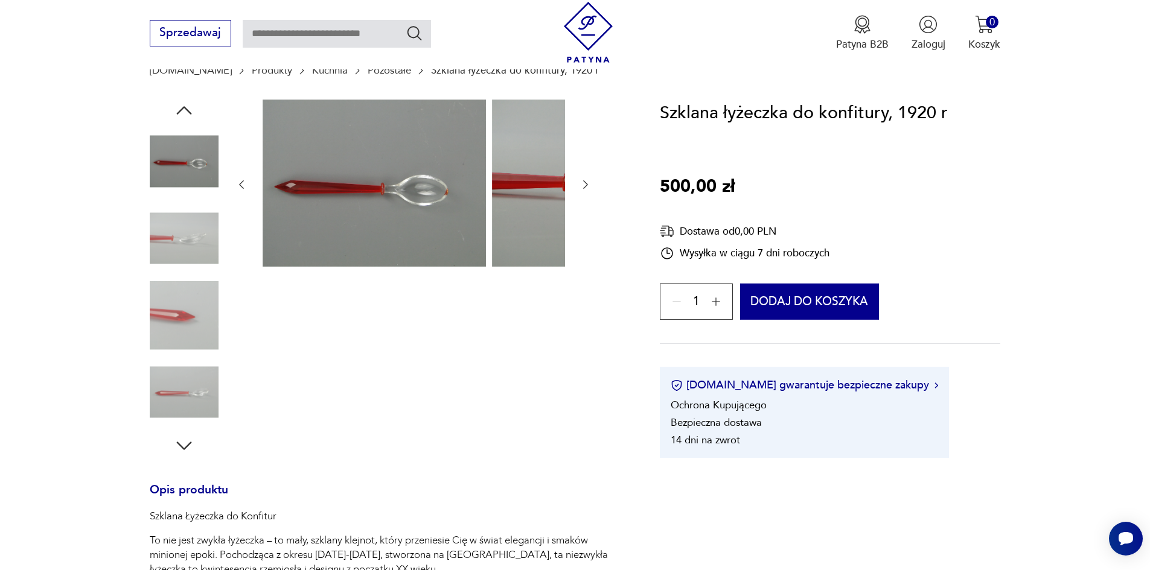
click at [173, 264] on img at bounding box center [184, 238] width 69 height 69
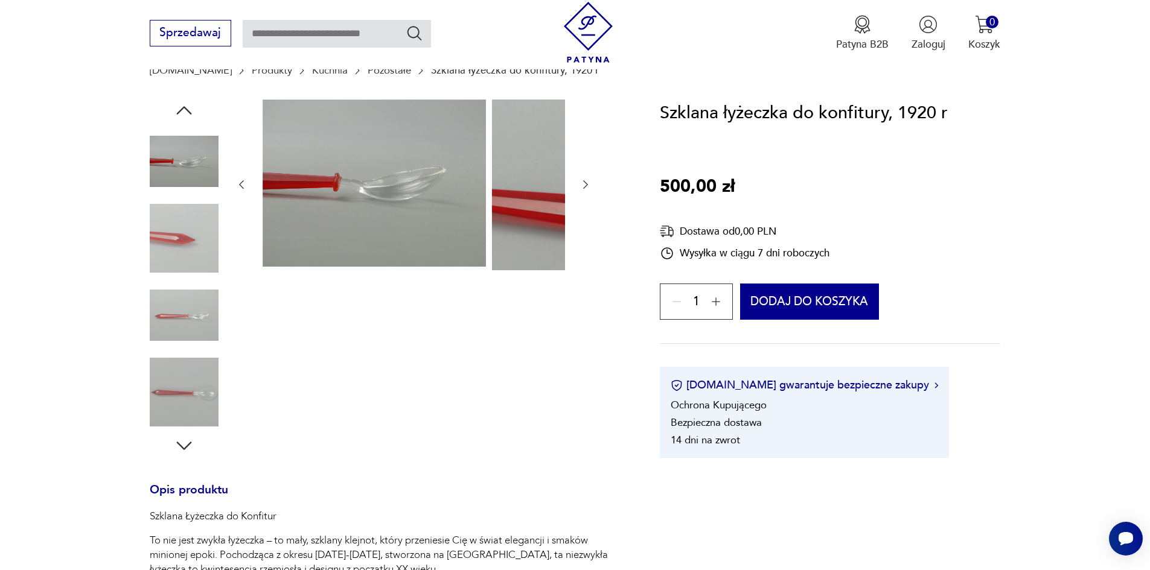
click at [169, 282] on div at bounding box center [184, 278] width 69 height 302
click at [179, 314] on img at bounding box center [184, 315] width 69 height 69
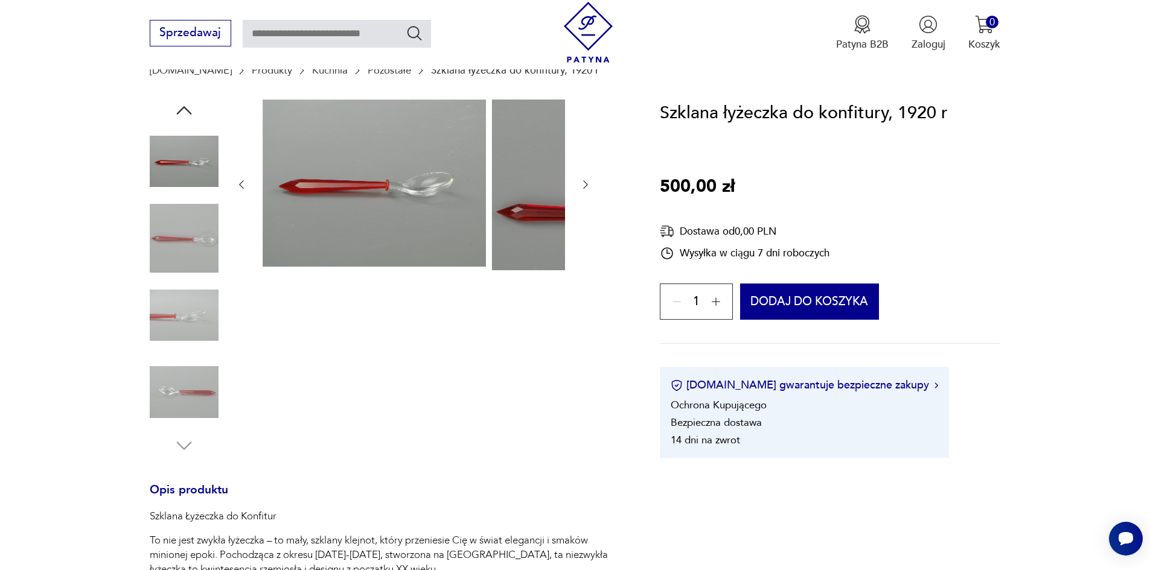
click at [183, 327] on img at bounding box center [184, 315] width 69 height 69
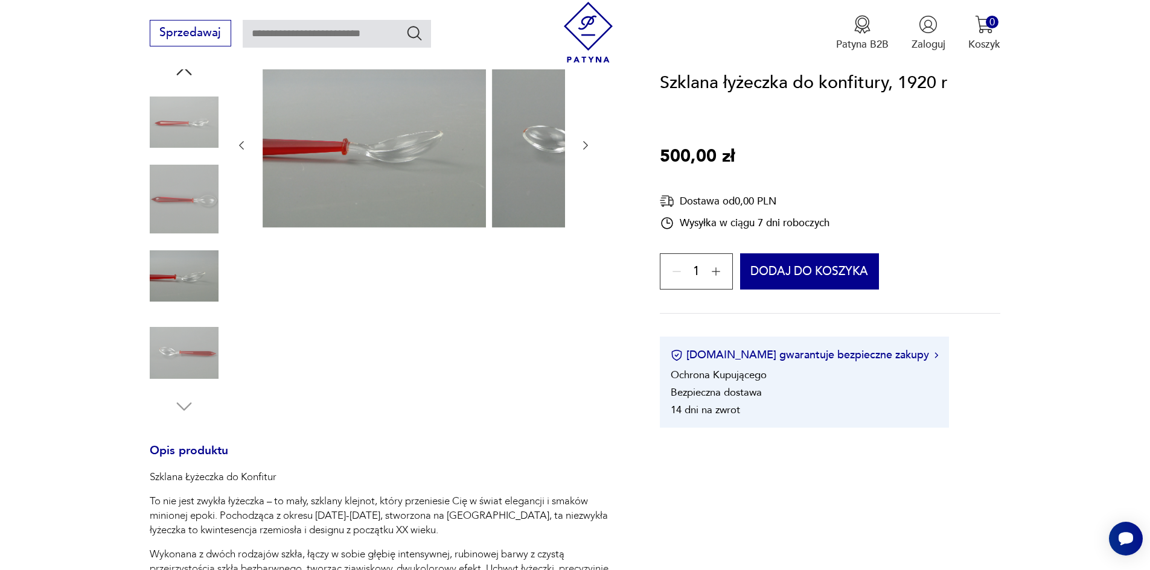
scroll to position [181, 0]
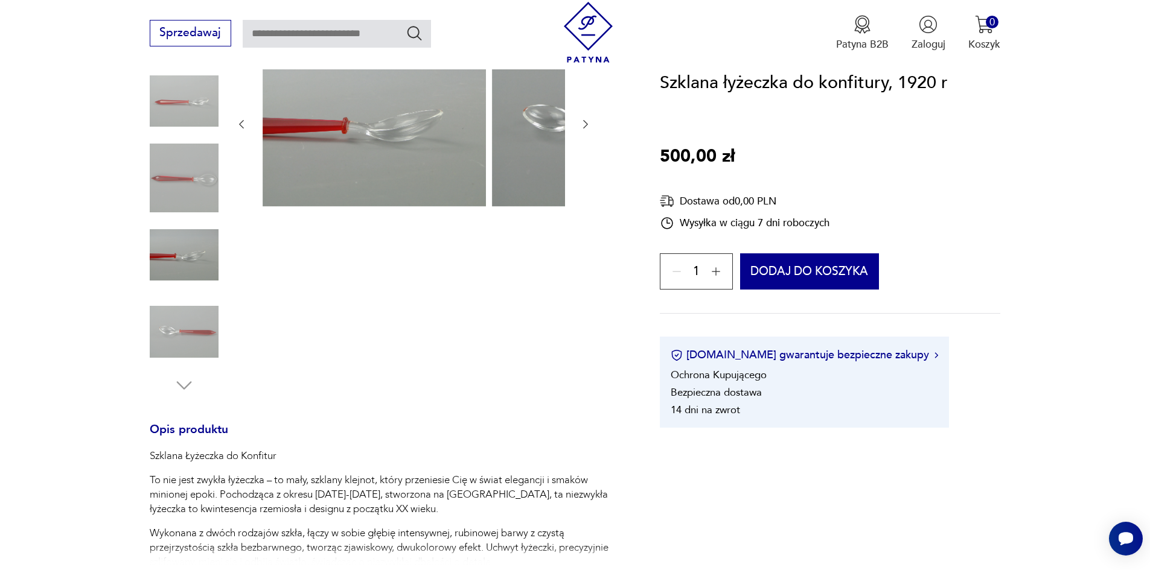
click at [174, 329] on img at bounding box center [184, 332] width 69 height 69
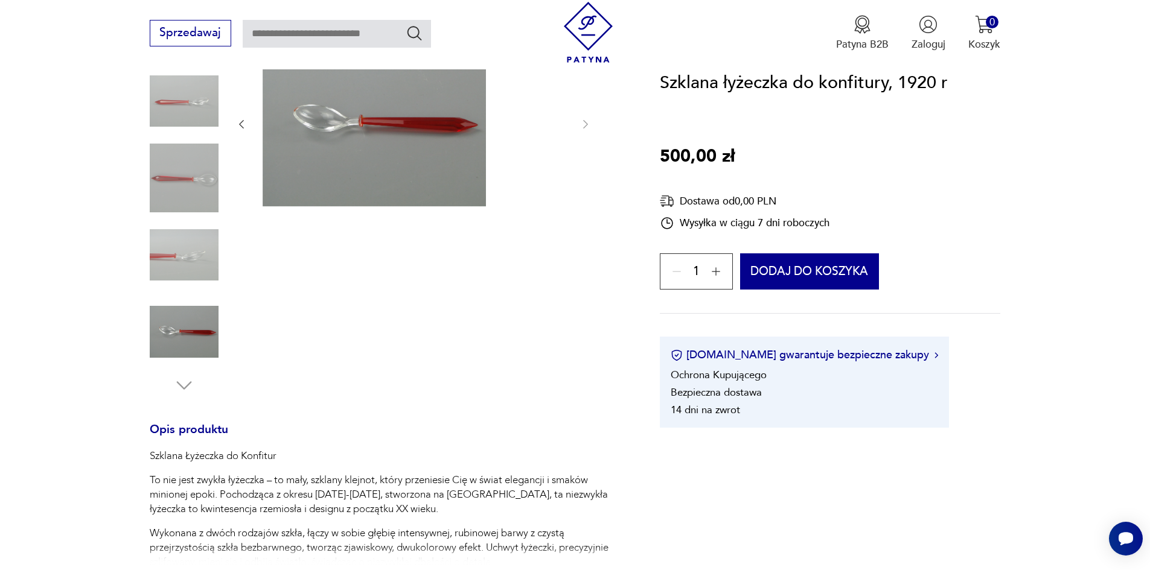
click at [174, 331] on img at bounding box center [184, 332] width 69 height 69
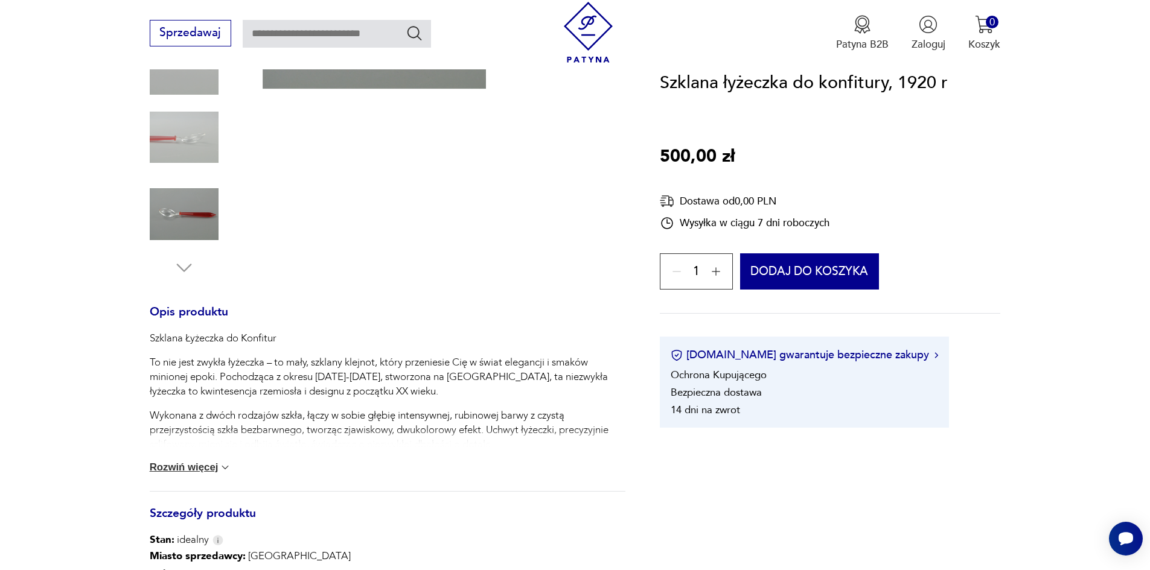
scroll to position [302, 0]
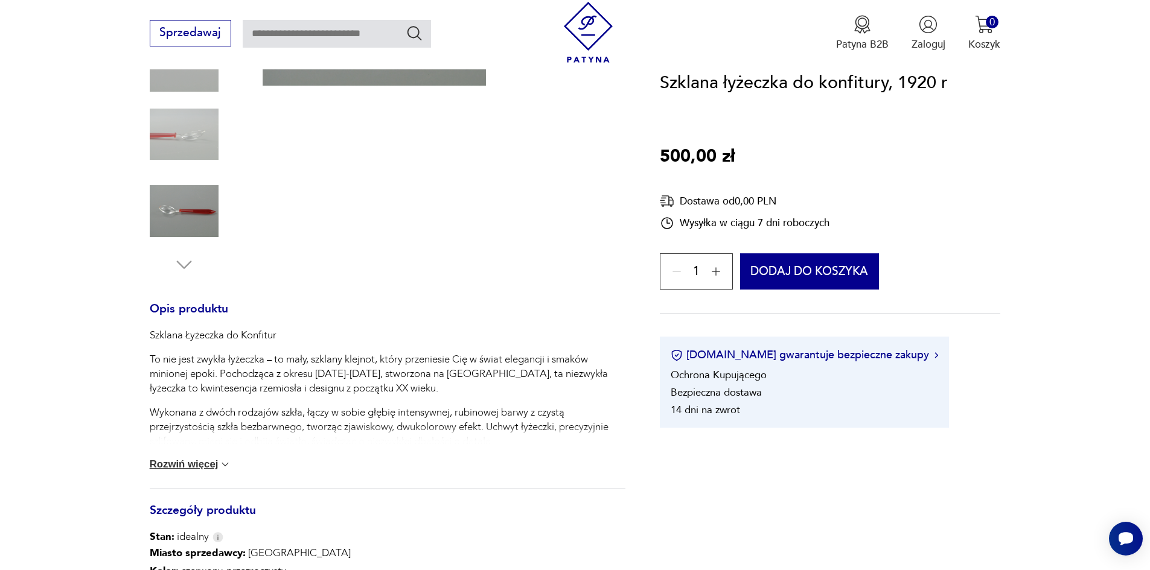
click at [156, 471] on button "Rozwiń więcej" at bounding box center [191, 465] width 82 height 12
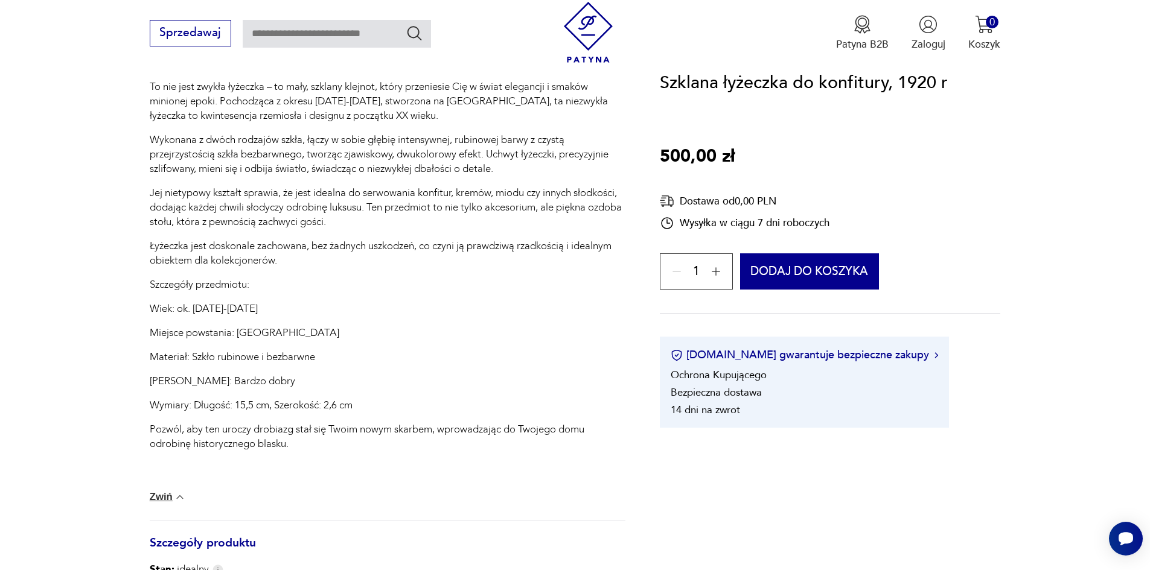
scroll to position [604, 0]
